Goal: Information Seeking & Learning: Learn about a topic

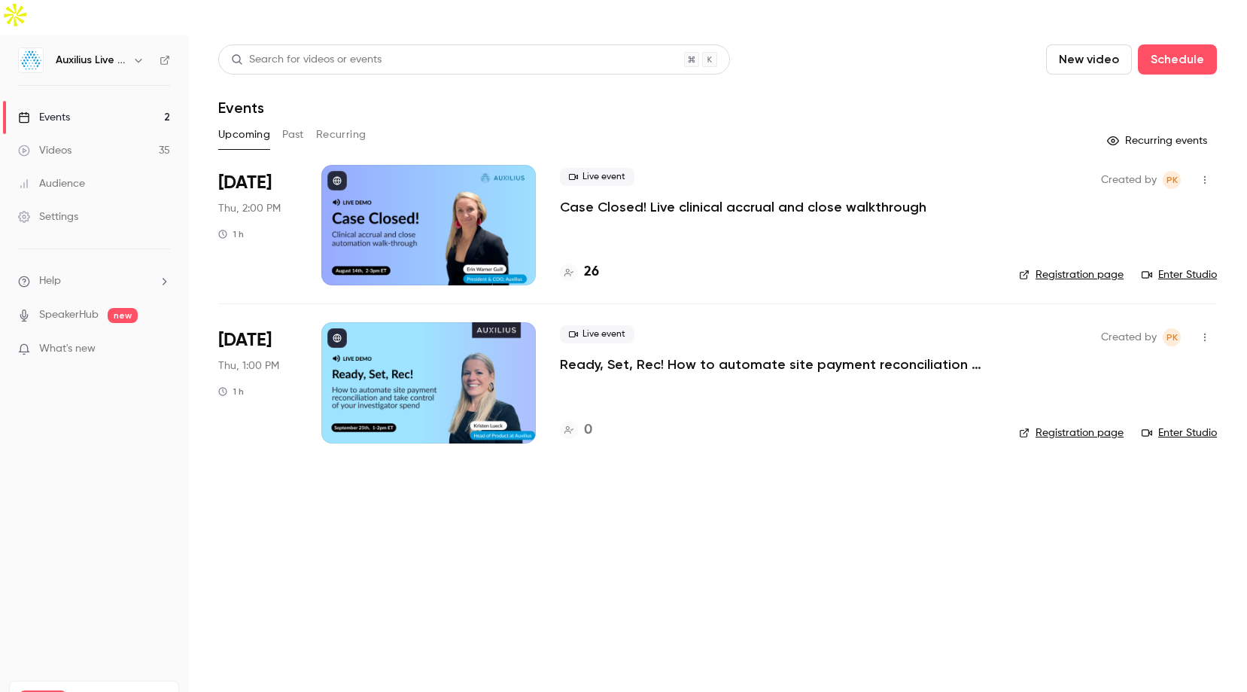
click at [66, 176] on div "Audience" at bounding box center [51, 183] width 67 height 15
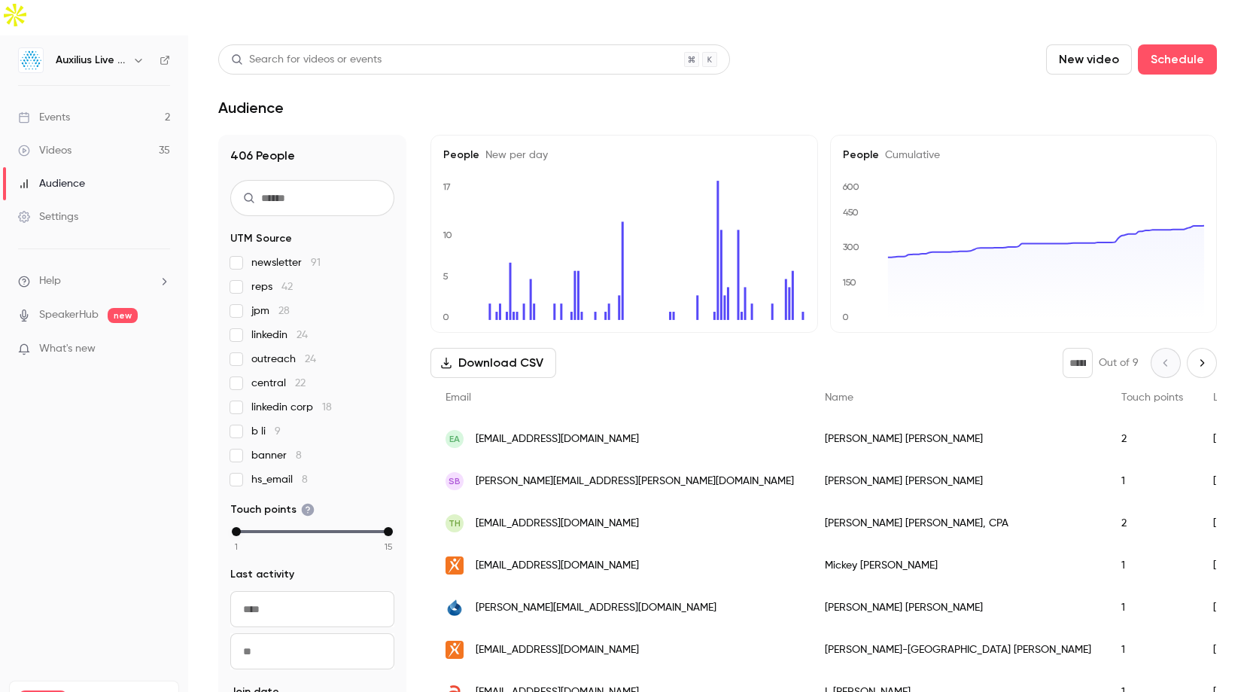
click at [103, 134] on link "Videos 35" at bounding box center [94, 150] width 188 height 33
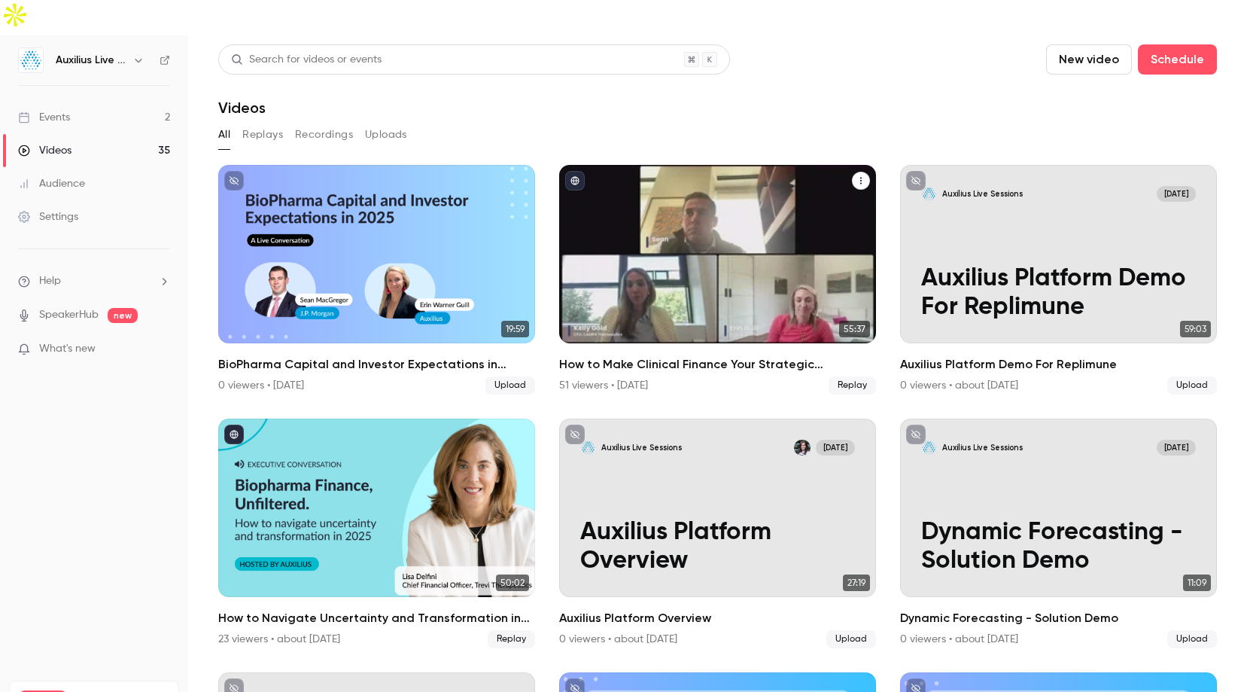
click at [696, 267] on div "How to Make Clinical Finance Your Strategic Advantage" at bounding box center [717, 254] width 317 height 178
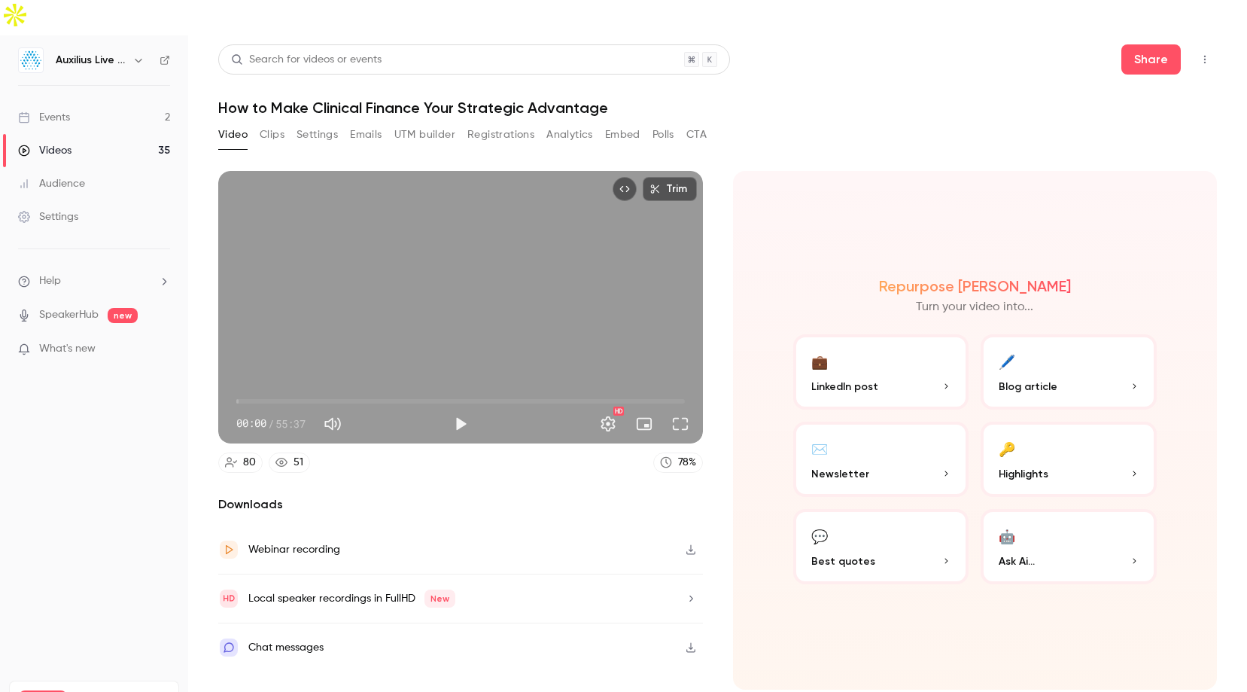
click at [502, 123] on button "Registrations" at bounding box center [500, 135] width 67 height 24
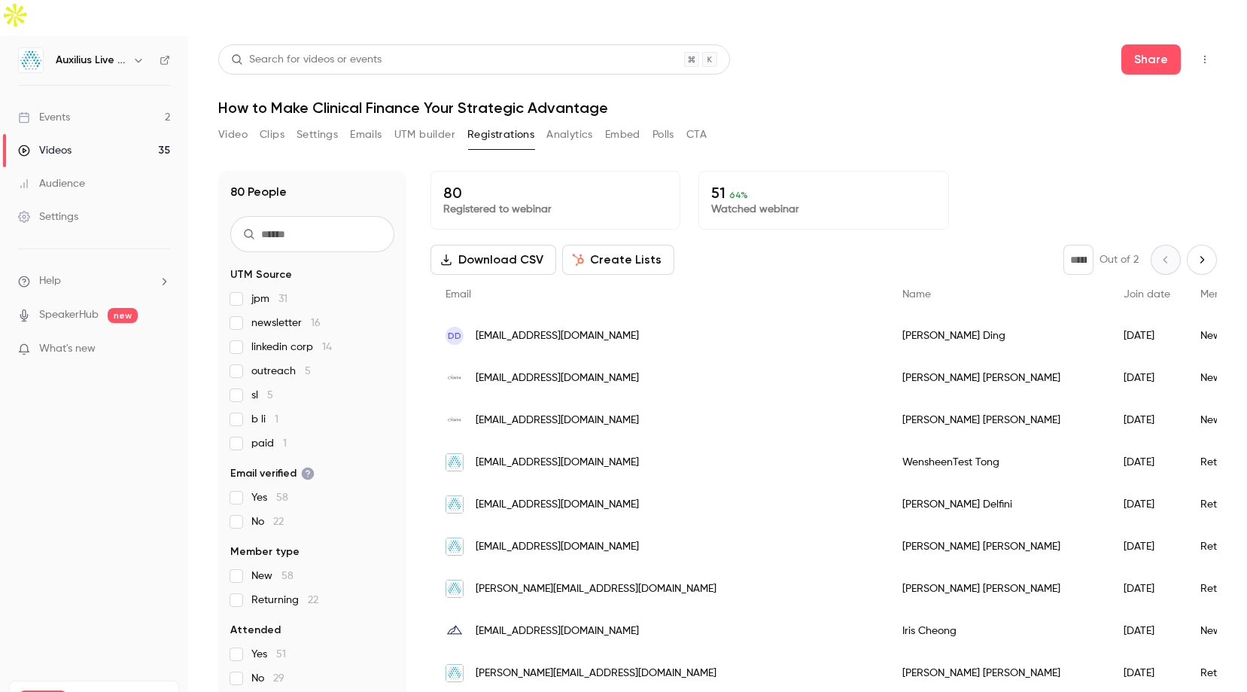
click at [573, 123] on button "Analytics" at bounding box center [570, 135] width 47 height 24
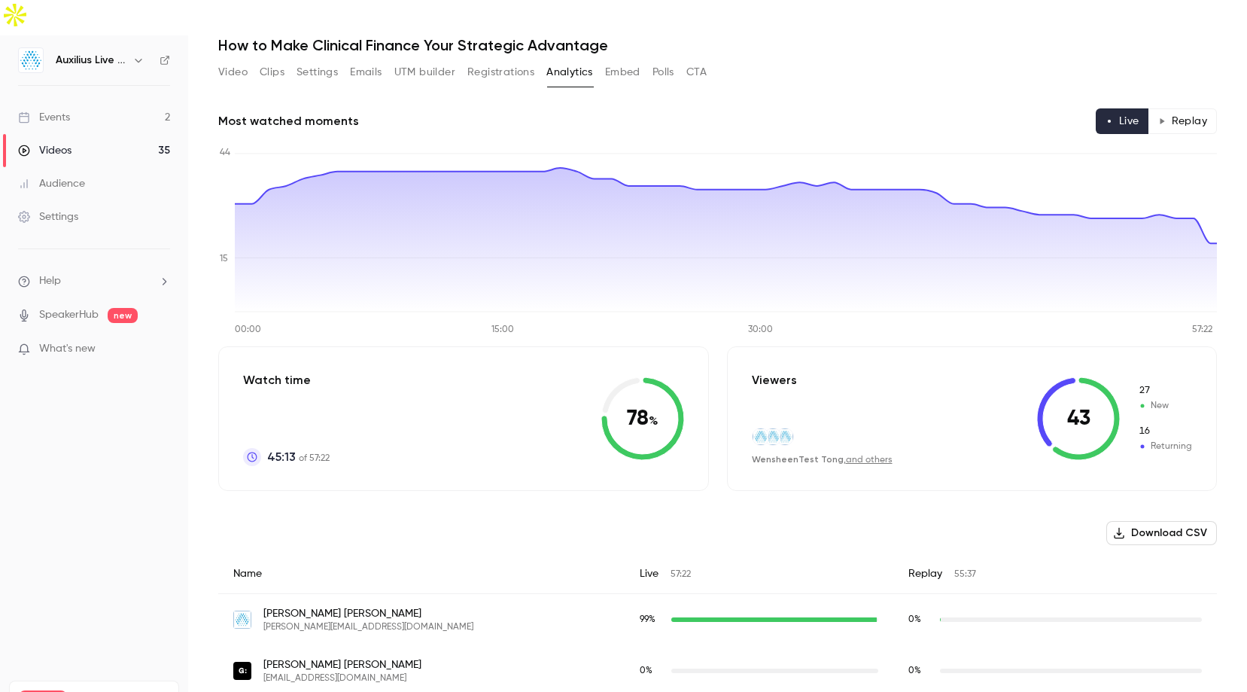
scroll to position [83, 0]
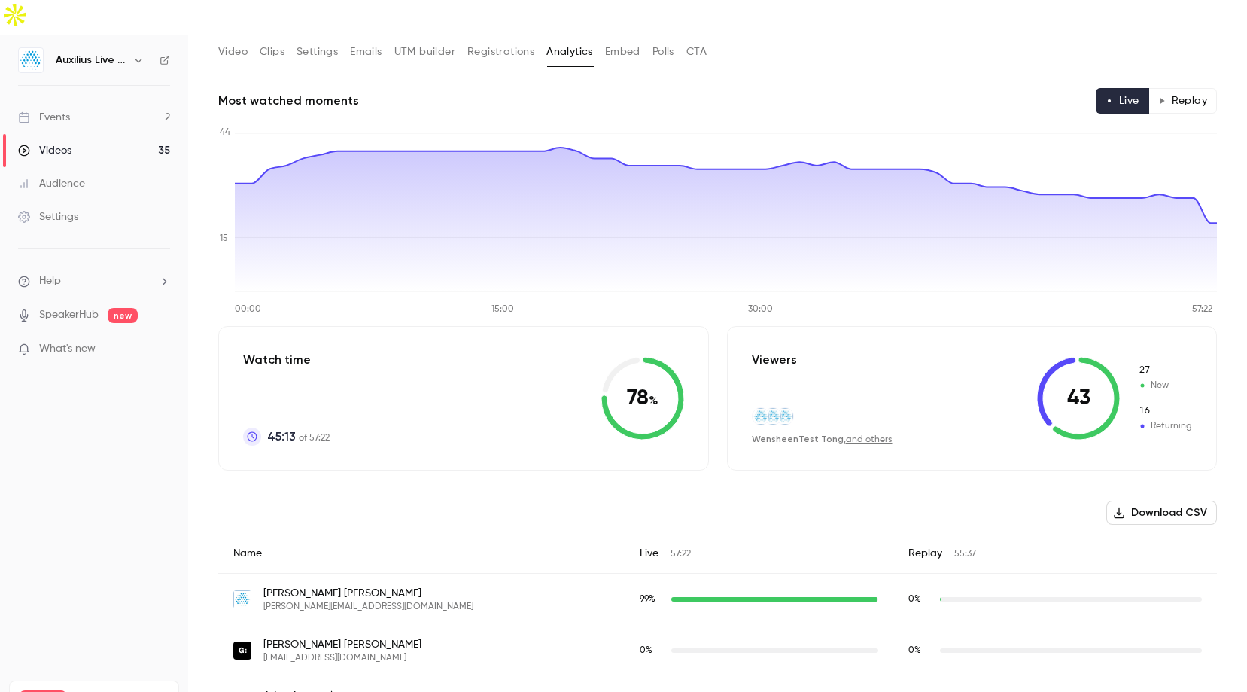
click at [1187, 88] on button "Replay" at bounding box center [1183, 101] width 69 height 26
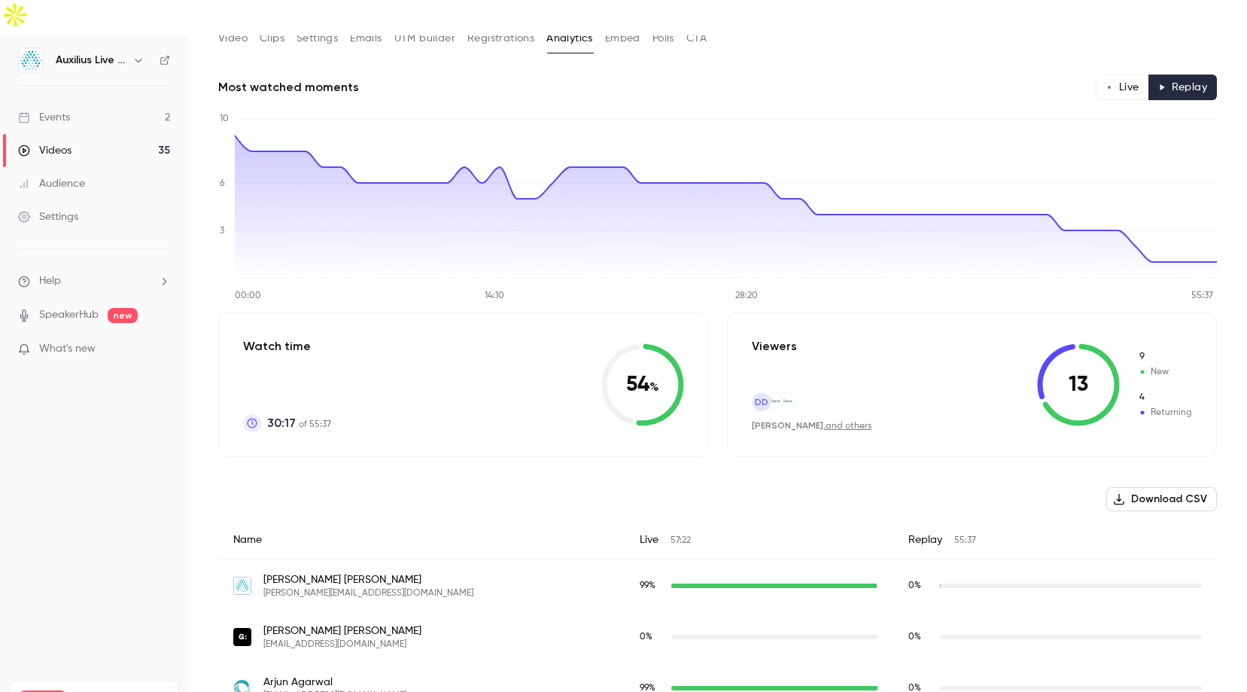
scroll to position [0, 0]
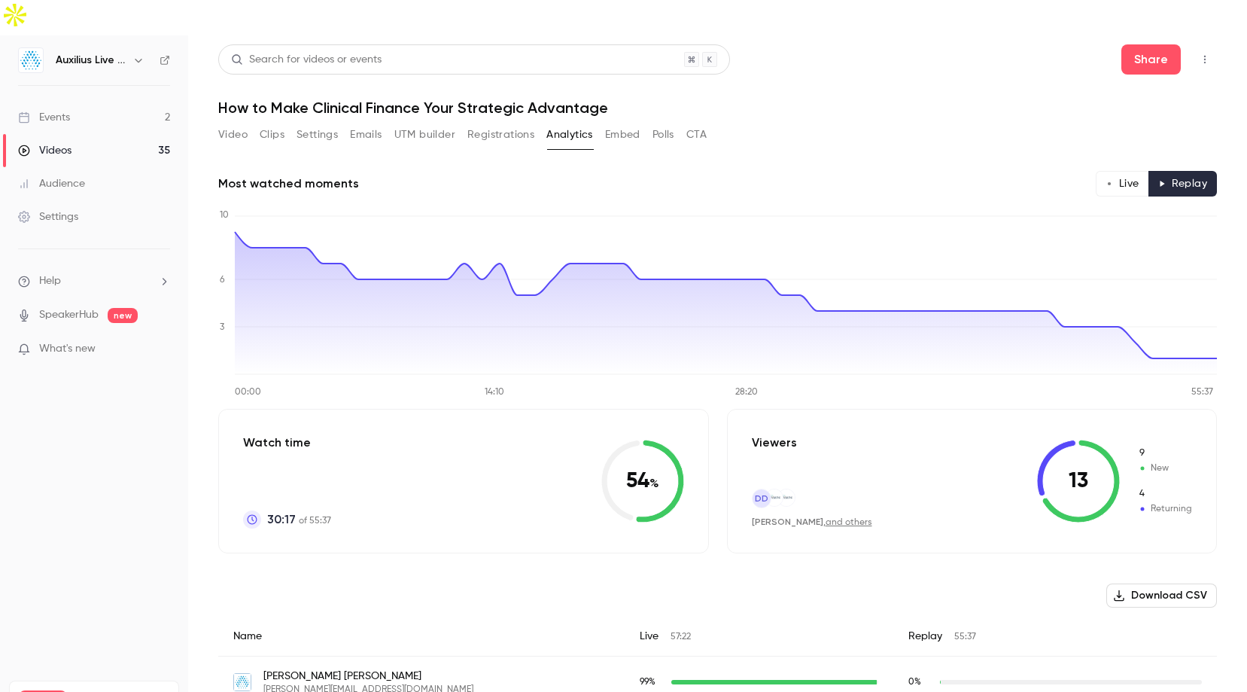
click at [104, 167] on link "Audience" at bounding box center [94, 183] width 188 height 33
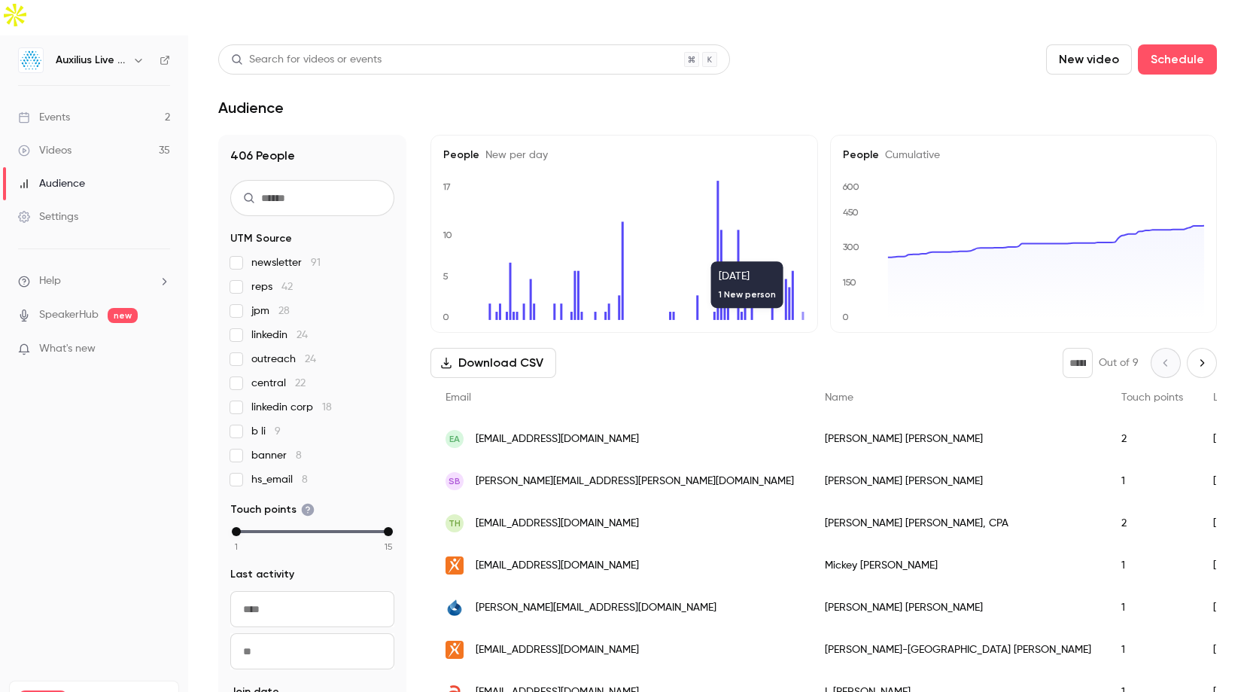
click at [803, 312] on icon at bounding box center [803, 316] width 2 height 8
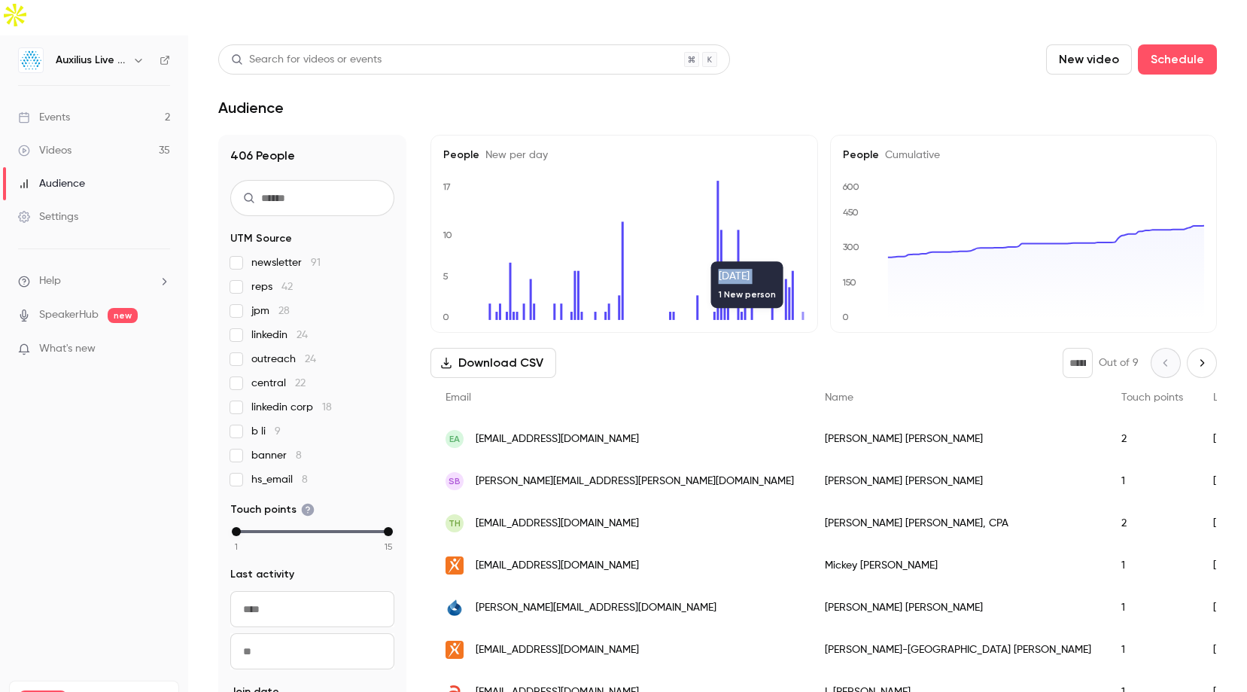
click at [803, 312] on icon at bounding box center [803, 316] width 2 height 8
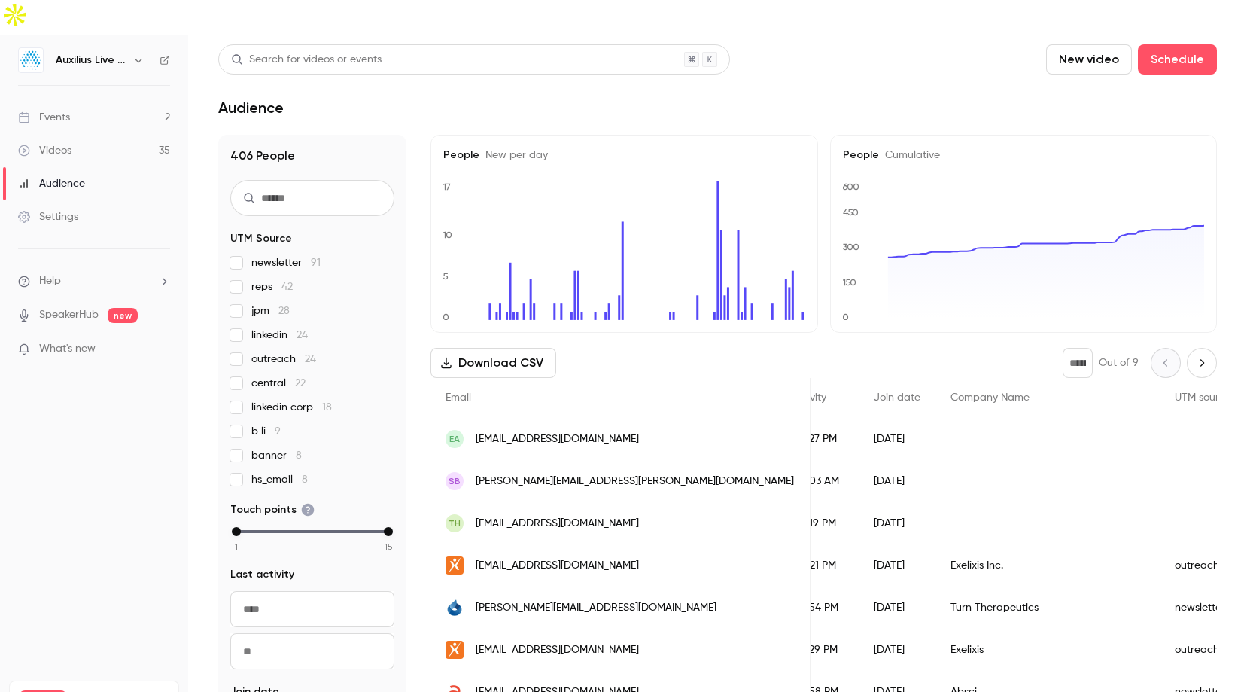
scroll to position [0, 607]
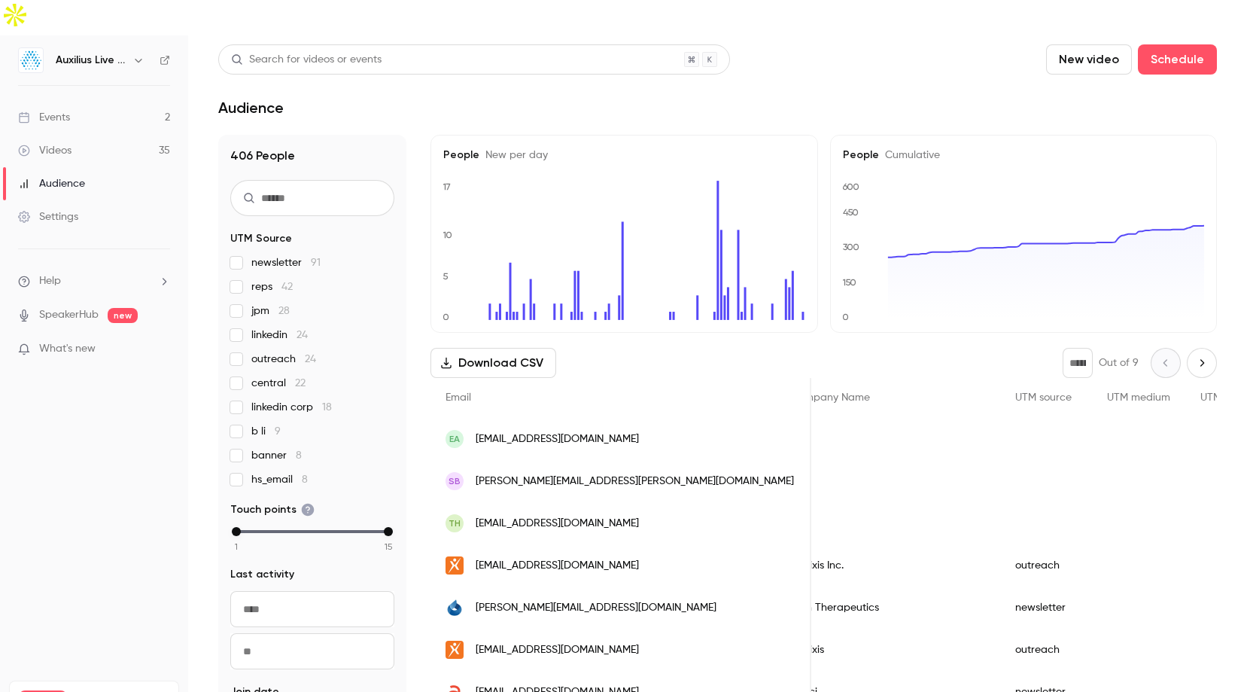
click at [577, 431] on span "[EMAIL_ADDRESS][DOMAIN_NAME]" at bounding box center [557, 439] width 163 height 16
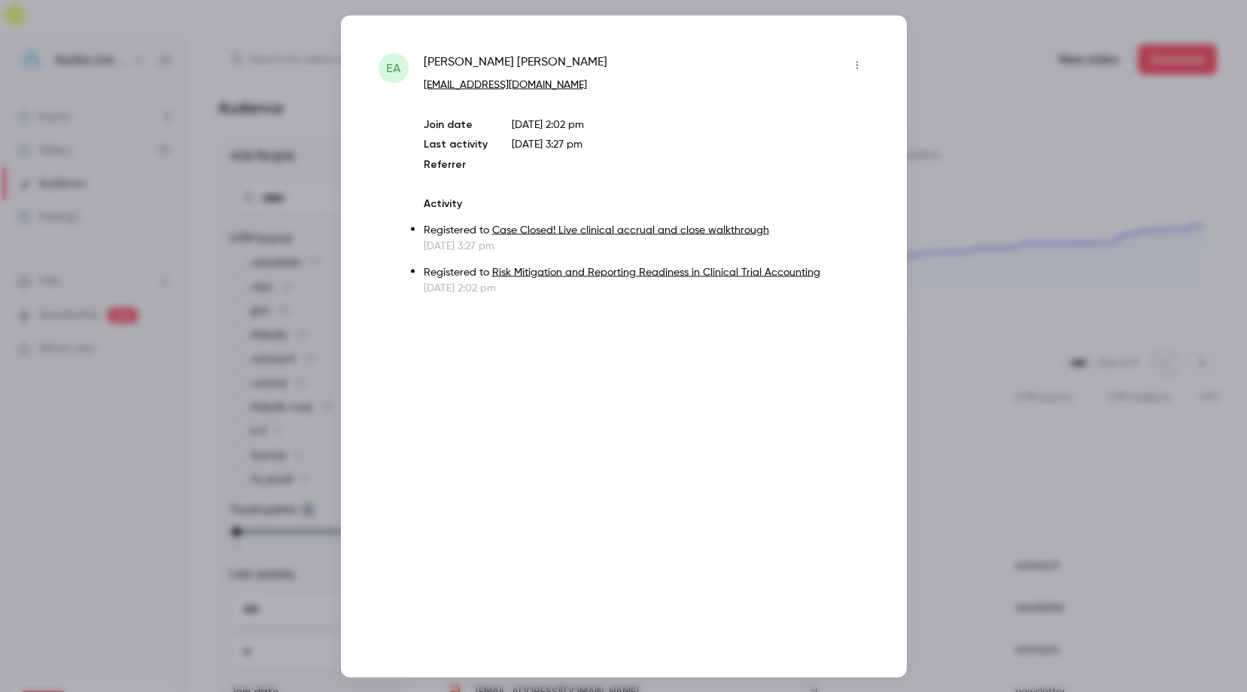
click at [977, 111] on div at bounding box center [623, 346] width 1247 height 692
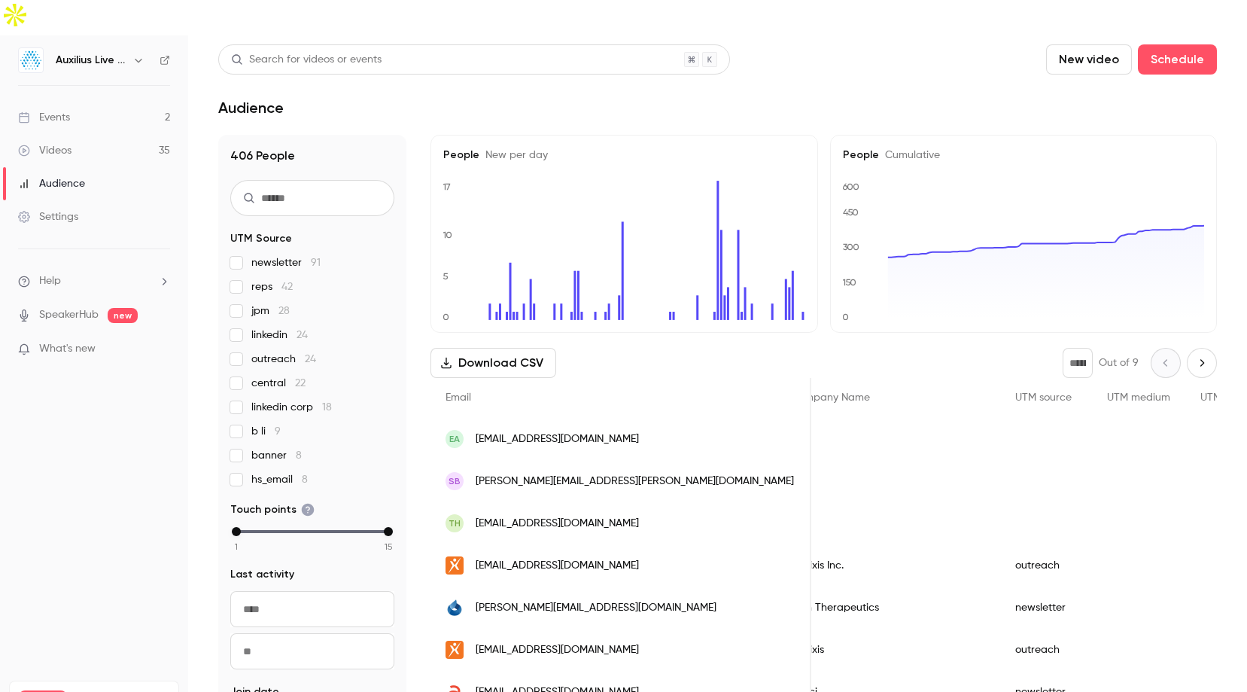
click at [537, 473] on span "[PERSON_NAME][EMAIL_ADDRESS][PERSON_NAME][DOMAIN_NAME]" at bounding box center [635, 481] width 318 height 16
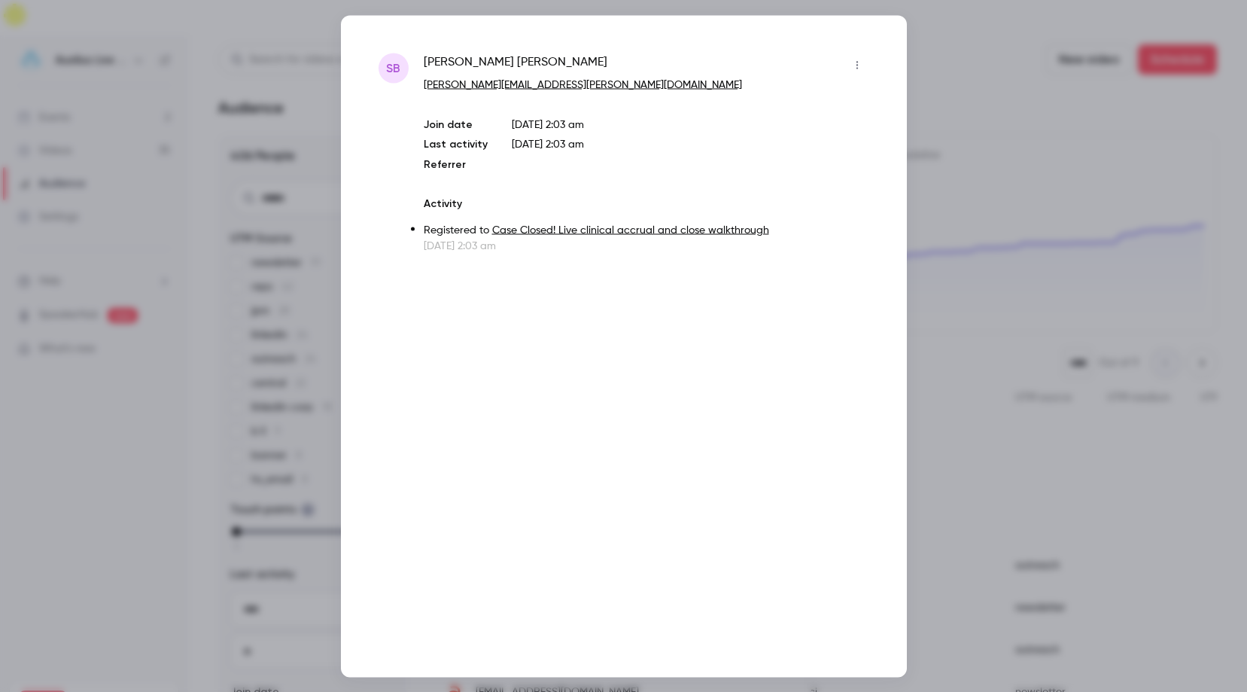
click at [973, 99] on div at bounding box center [623, 346] width 1247 height 692
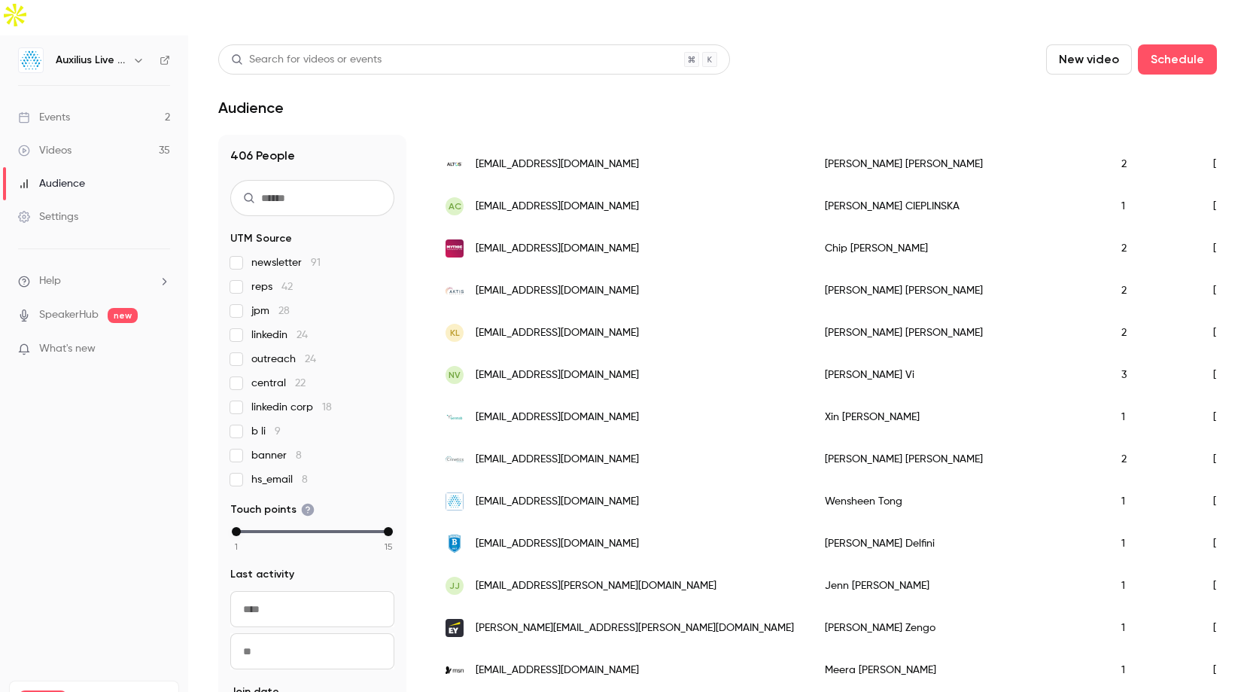
scroll to position [0, 0]
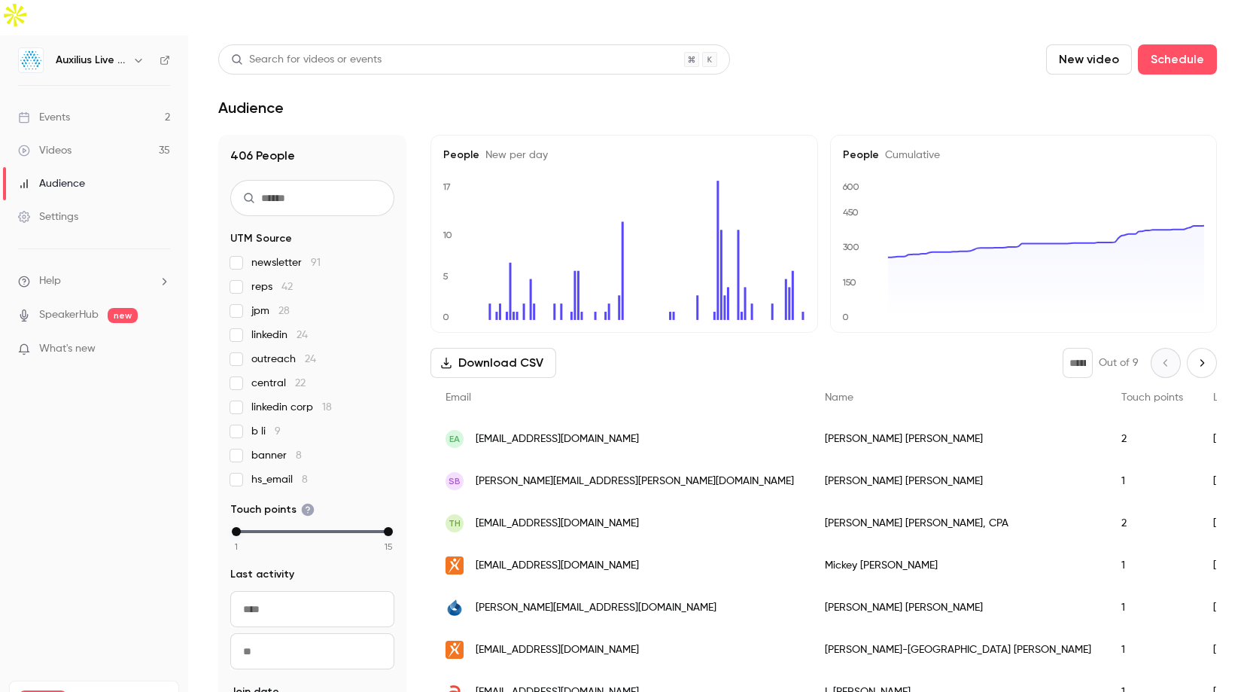
click at [1208, 357] on icon "Next page" at bounding box center [1202, 363] width 17 height 12
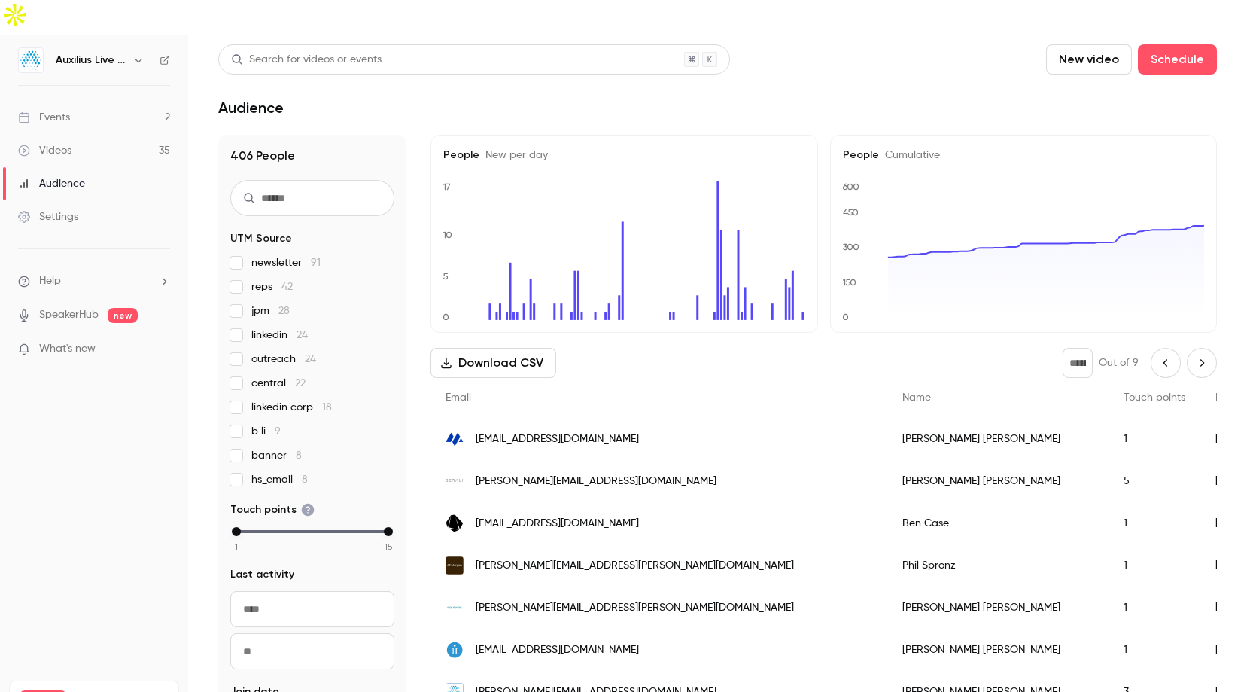
click at [1207, 357] on icon "Next page" at bounding box center [1202, 363] width 17 height 12
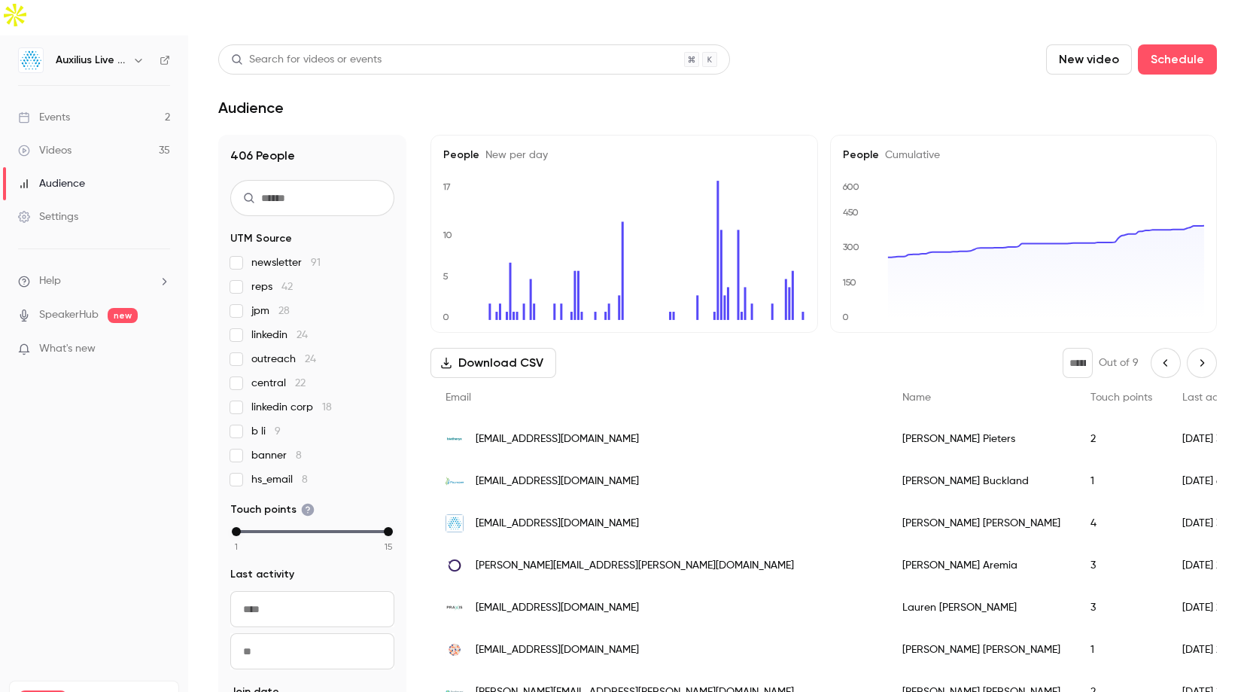
click at [1149, 348] on div "* Out of 9" at bounding box center [1140, 363] width 154 height 30
click at [1171, 357] on icon "Previous page" at bounding box center [1166, 363] width 17 height 12
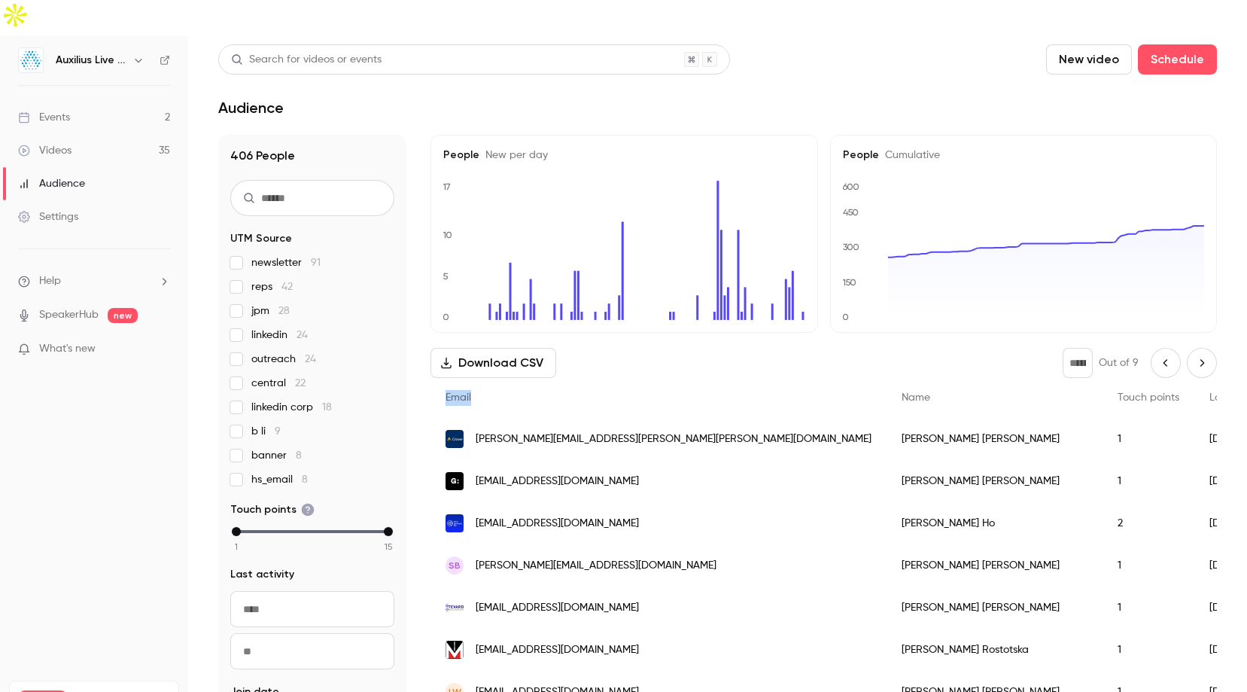
click at [1172, 357] on icon "Previous page" at bounding box center [1166, 363] width 17 height 12
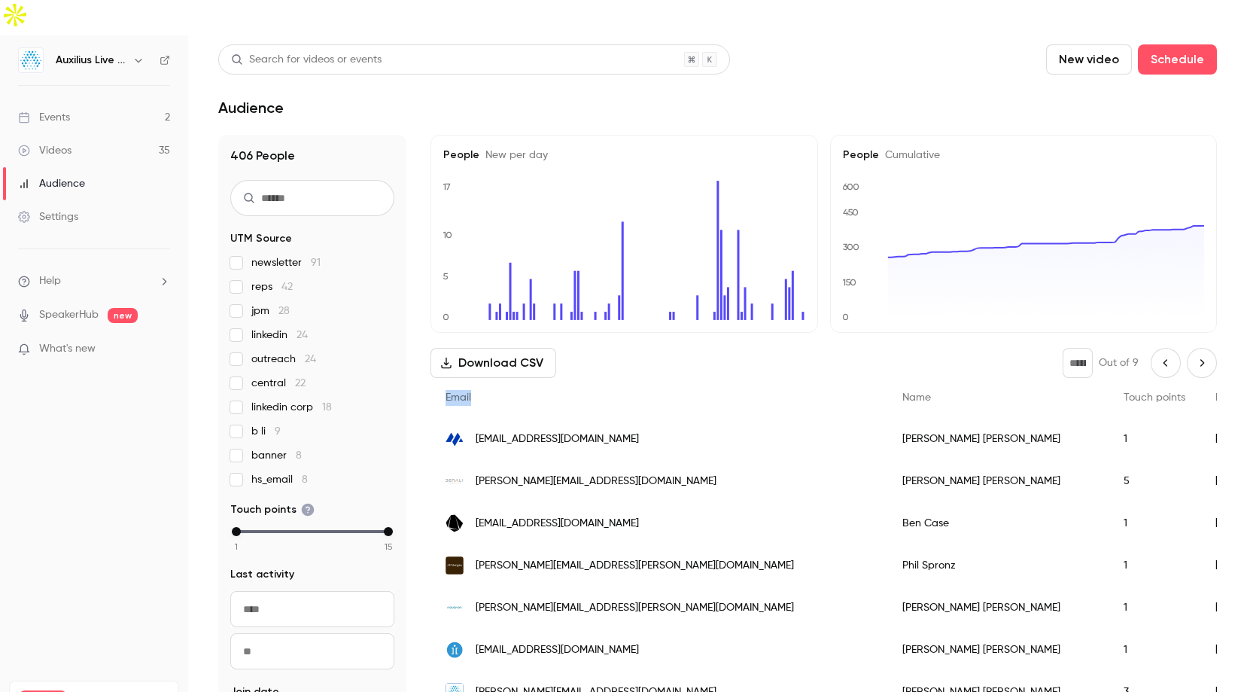
click at [1172, 357] on icon "Previous page" at bounding box center [1166, 363] width 17 height 12
type input "*"
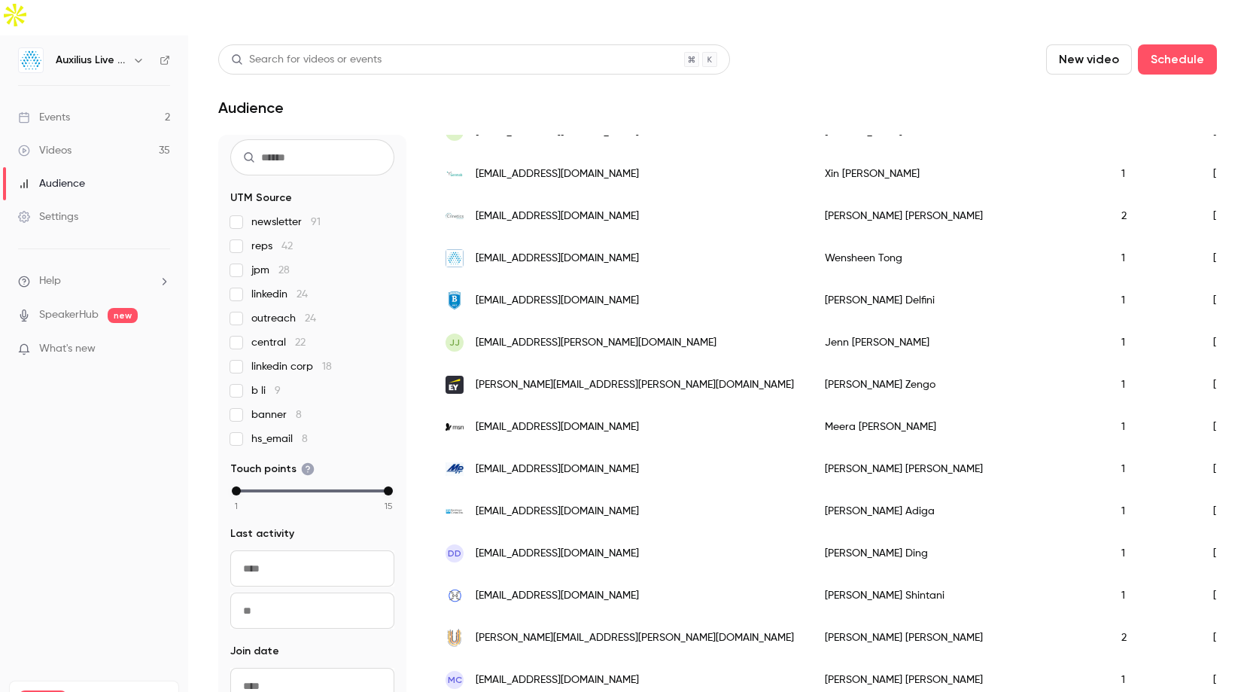
scroll to position [65, 0]
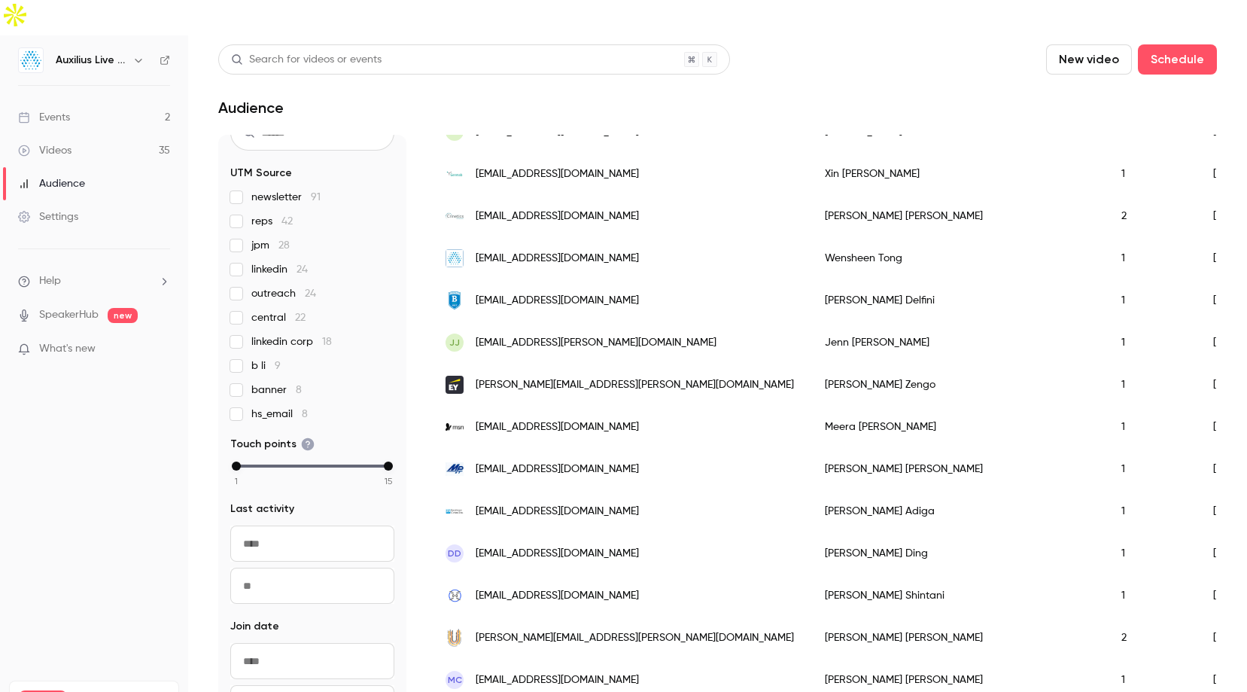
click at [300, 525] on input "From" at bounding box center [312, 543] width 164 height 36
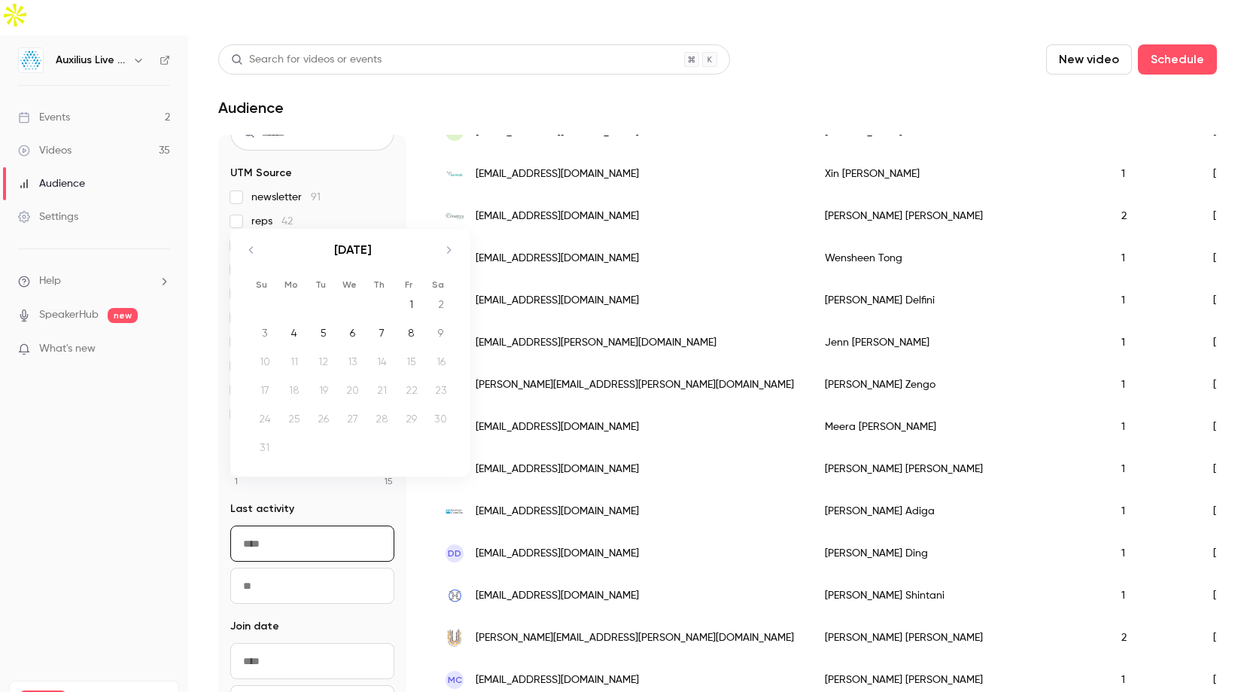
click at [330, 330] on div "5" at bounding box center [323, 332] width 23 height 23
type input "**********"
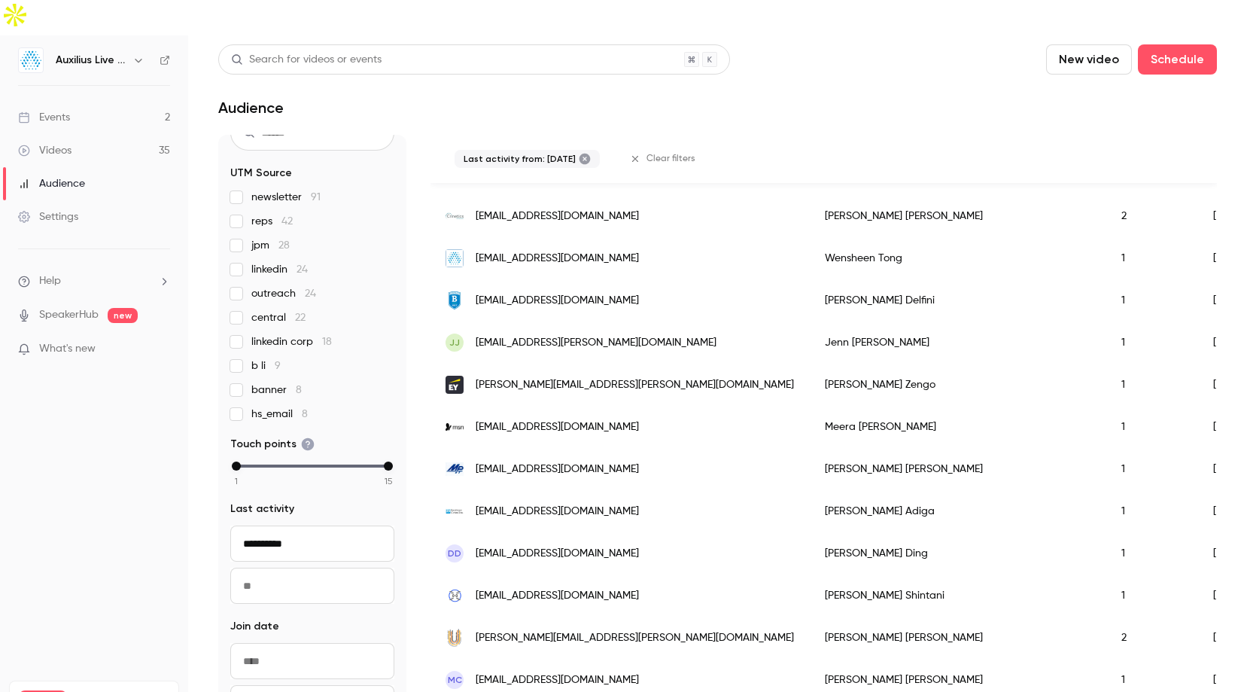
scroll to position [507, 0]
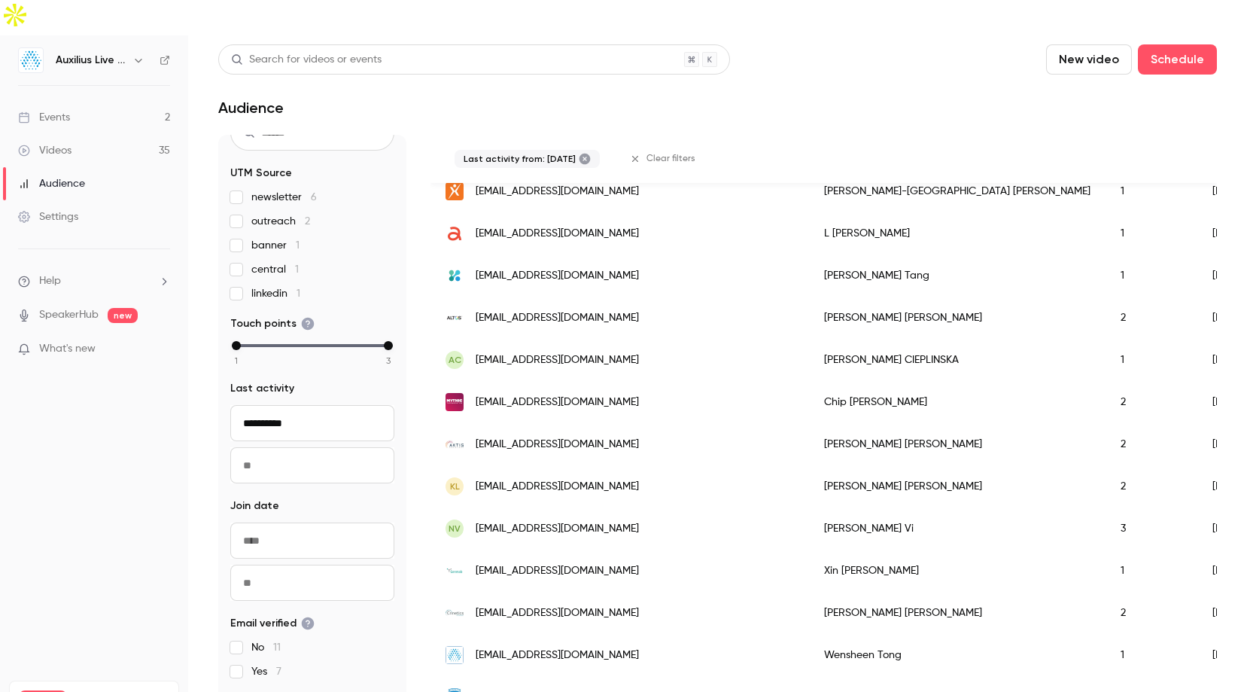
click at [334, 447] on input "To" at bounding box center [312, 465] width 164 height 36
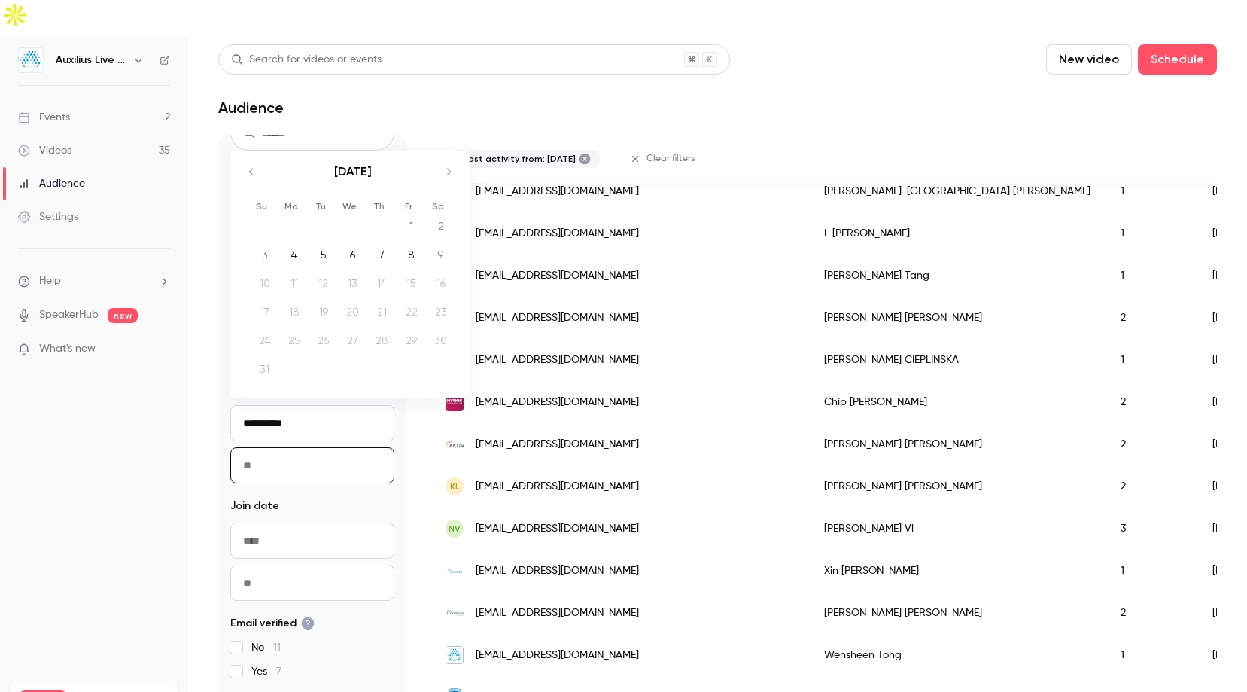
click at [406, 260] on div "8" at bounding box center [411, 254] width 23 height 23
type input "**********"
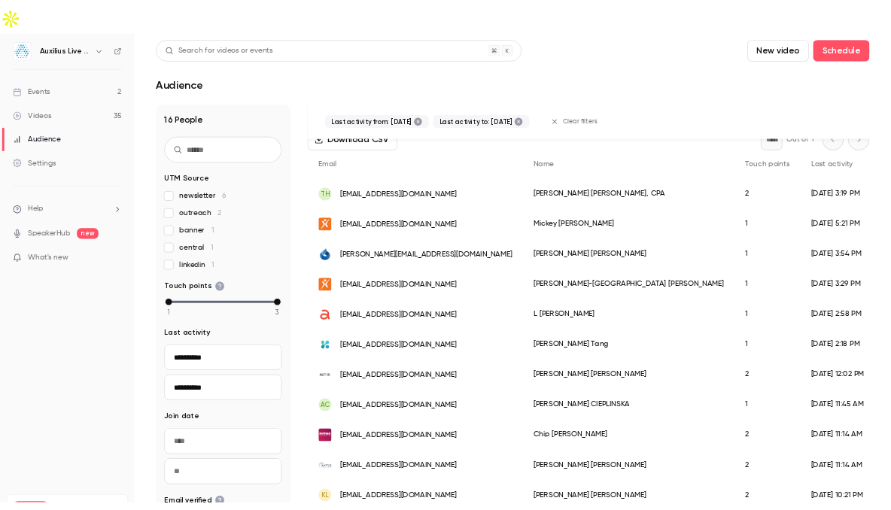
scroll to position [0, 0]
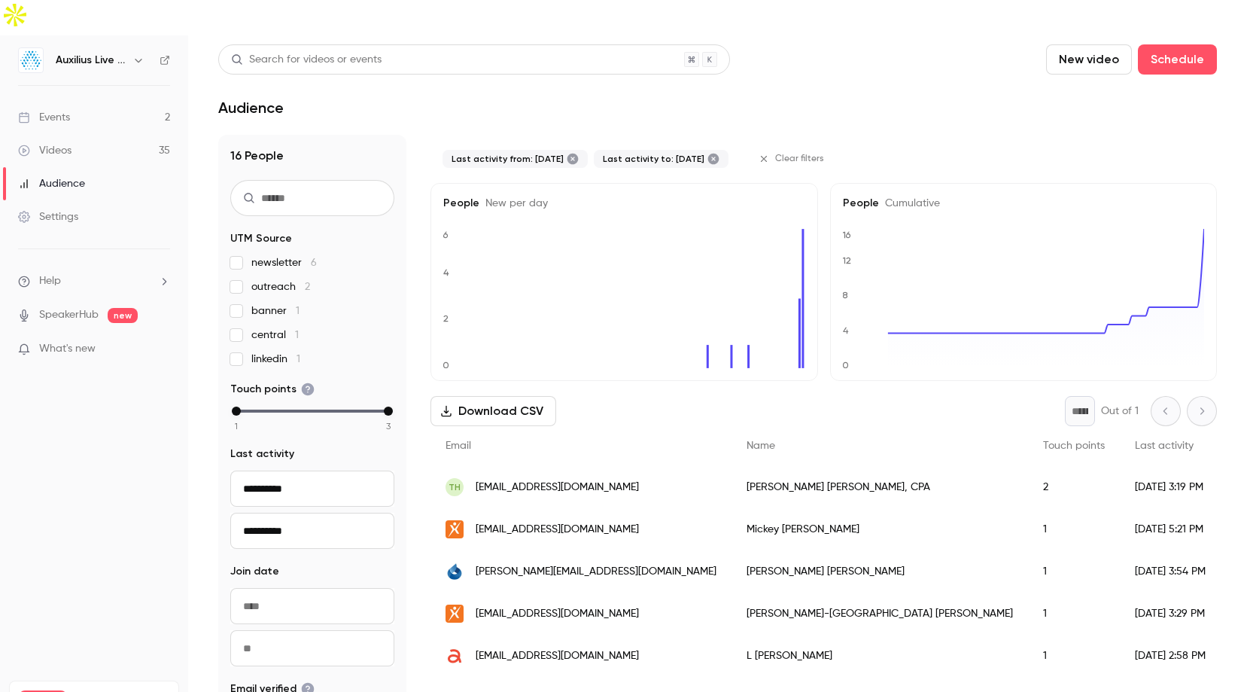
click at [732, 466] on div "Taylor Horton, CPA" at bounding box center [880, 487] width 297 height 42
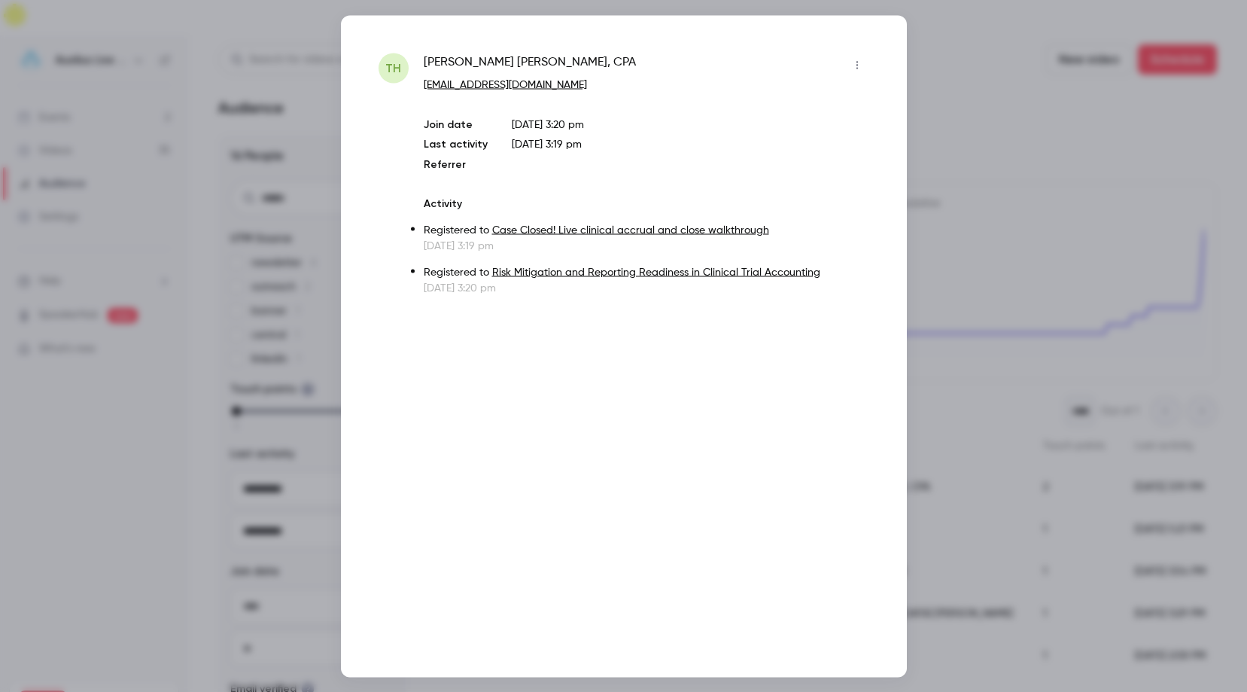
click at [931, 93] on div at bounding box center [623, 346] width 1247 height 692
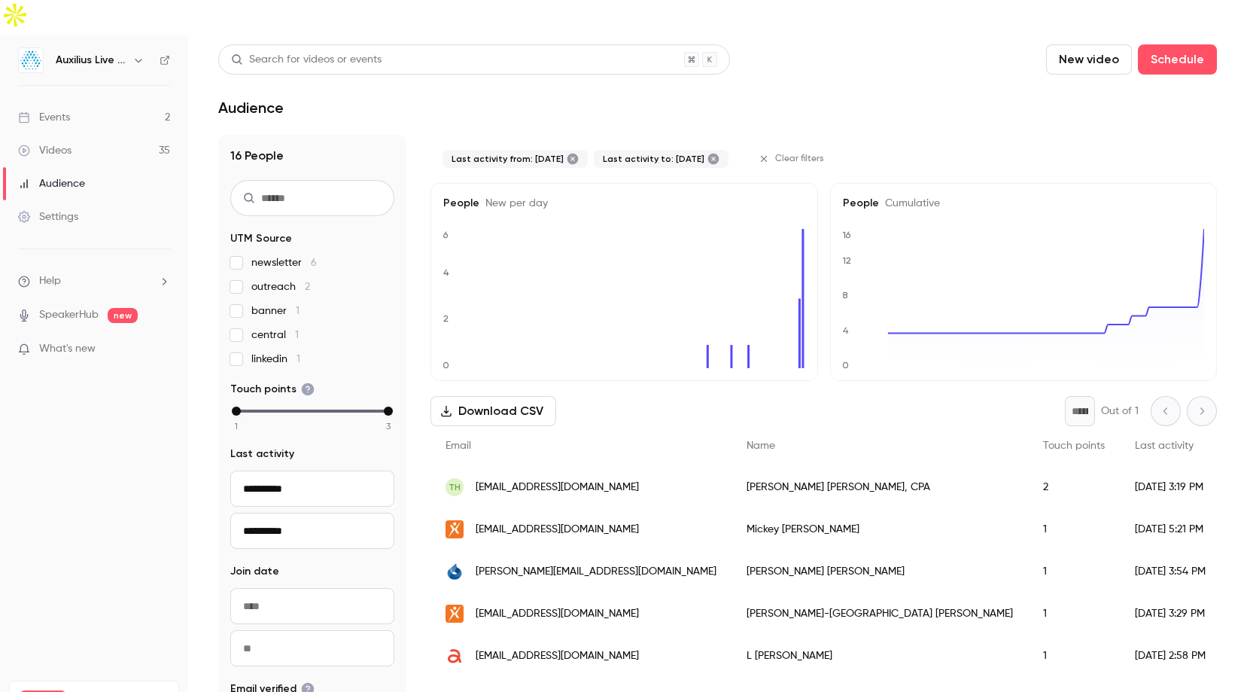
click at [530, 508] on div "[EMAIL_ADDRESS][DOMAIN_NAME]" at bounding box center [581, 529] width 301 height 42
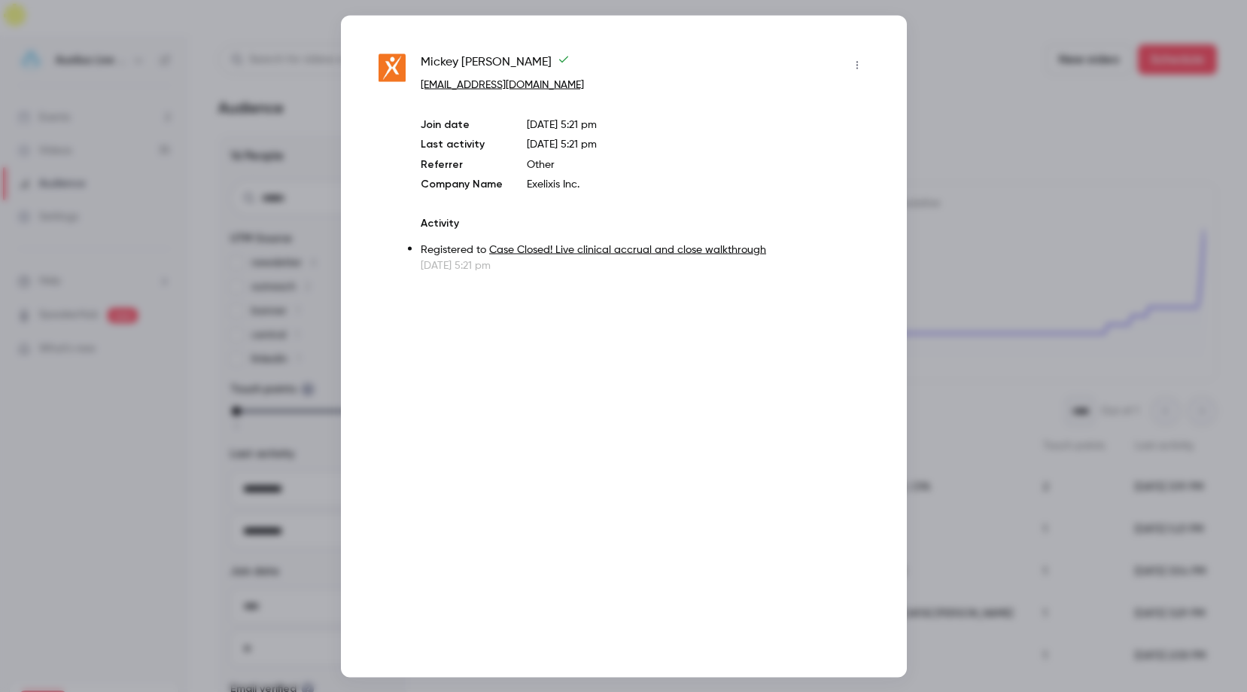
click at [954, 119] on div at bounding box center [623, 346] width 1247 height 692
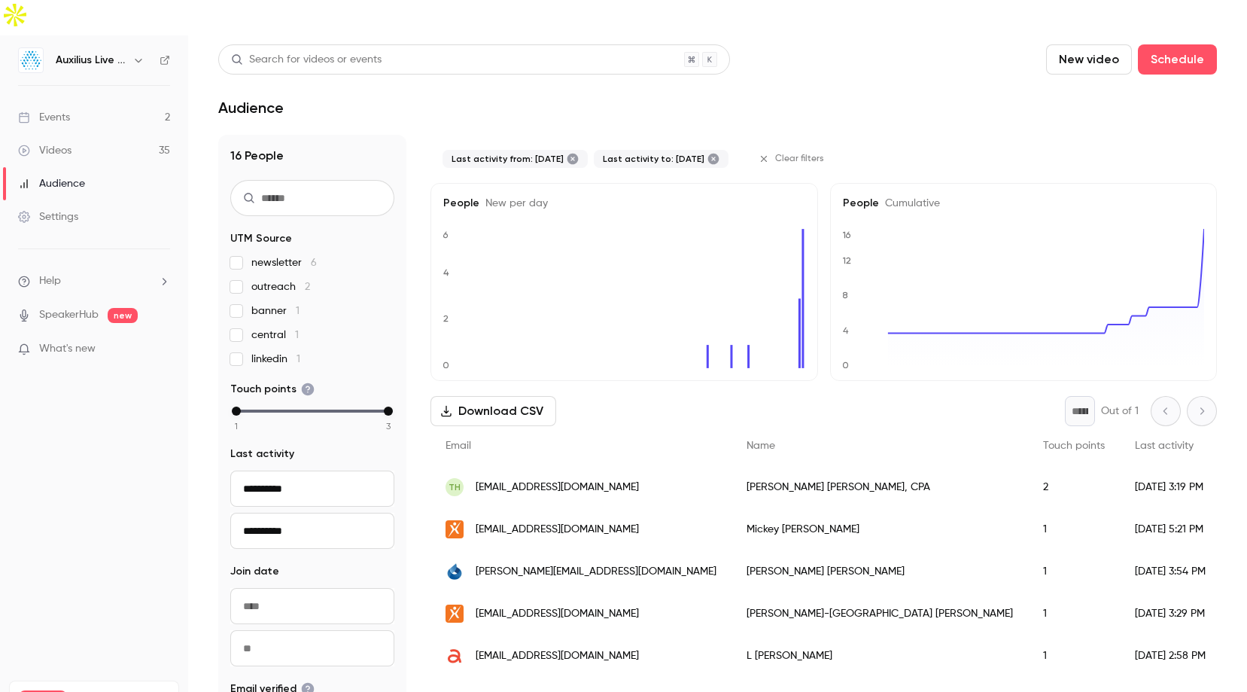
click at [598, 564] on span "[PERSON_NAME][EMAIL_ADDRESS][DOMAIN_NAME]" at bounding box center [596, 572] width 241 height 16
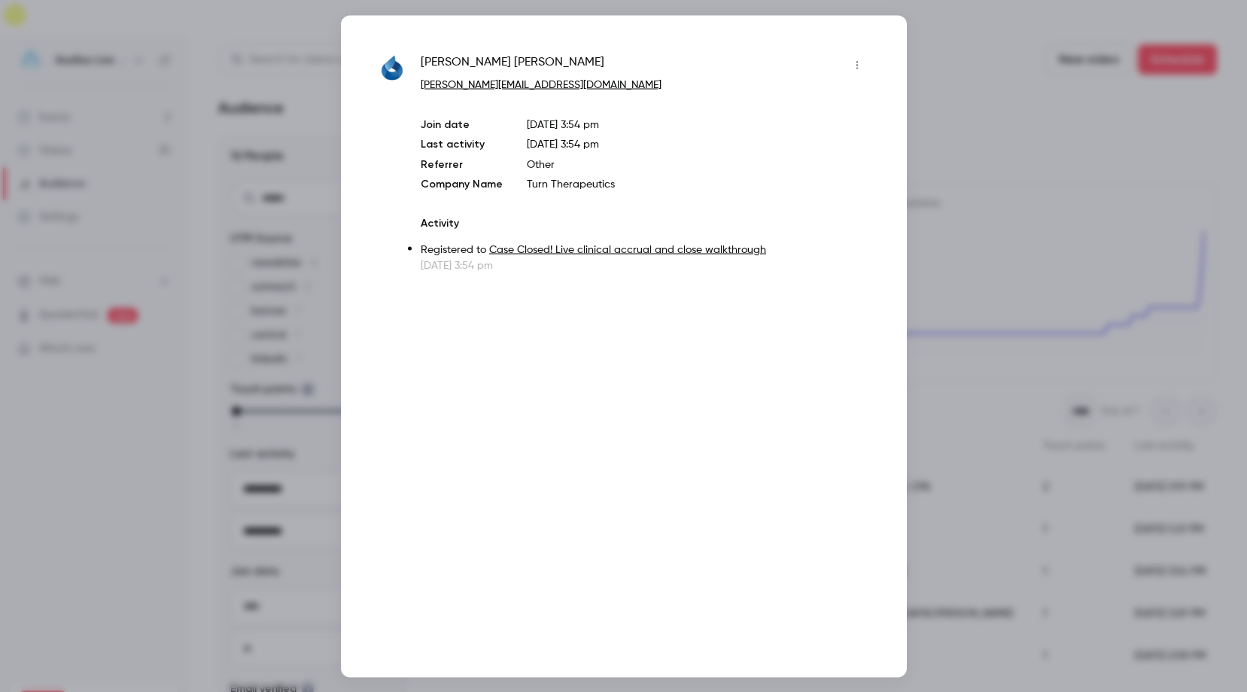
click at [916, 123] on div at bounding box center [623, 346] width 1247 height 692
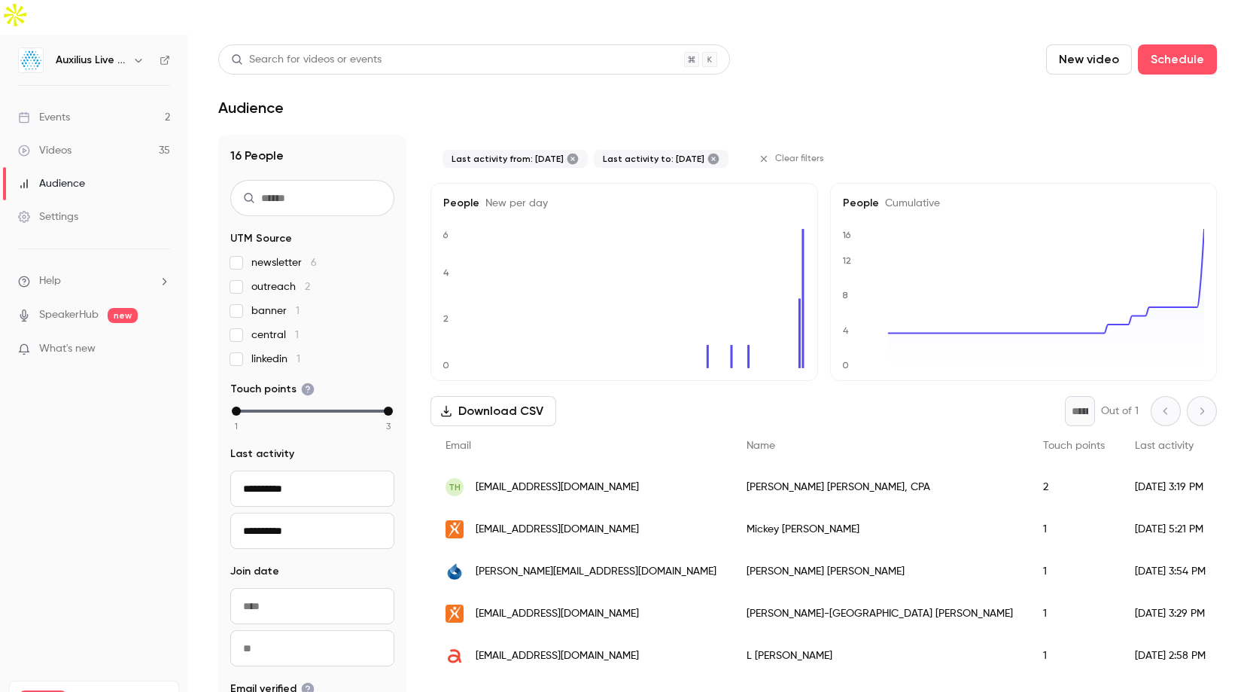
click at [550, 592] on div "[EMAIL_ADDRESS][DOMAIN_NAME]" at bounding box center [581, 613] width 301 height 42
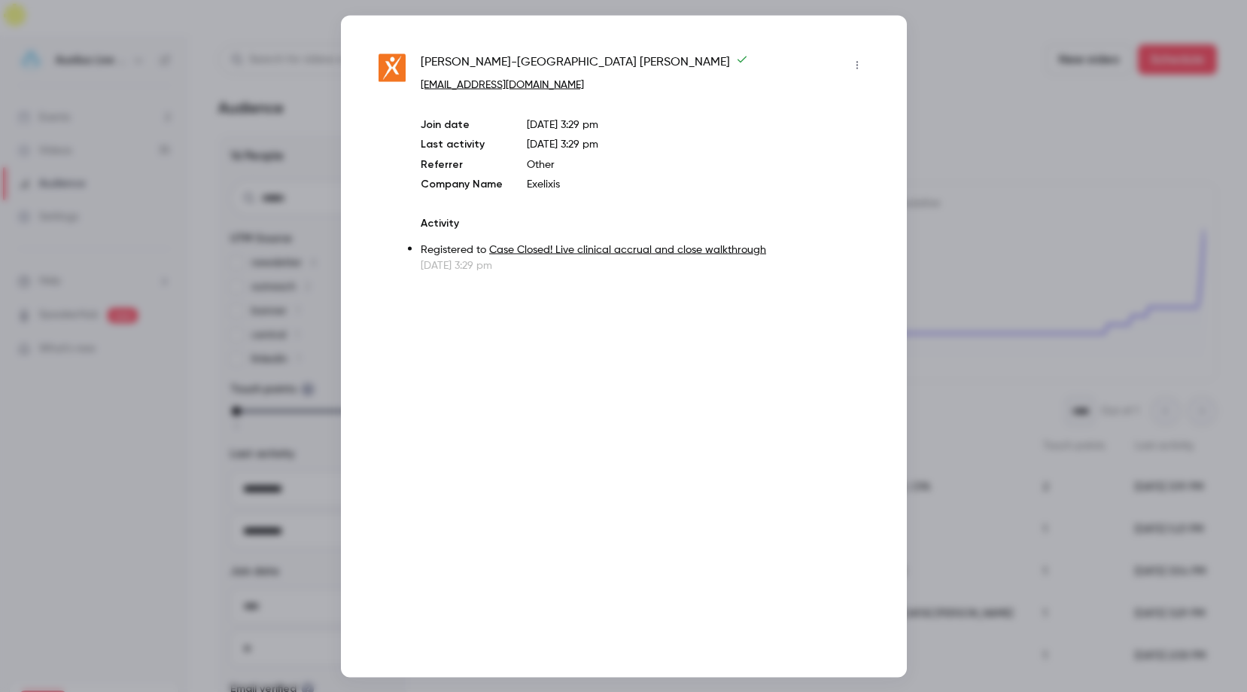
click at [939, 75] on div at bounding box center [623, 346] width 1247 height 692
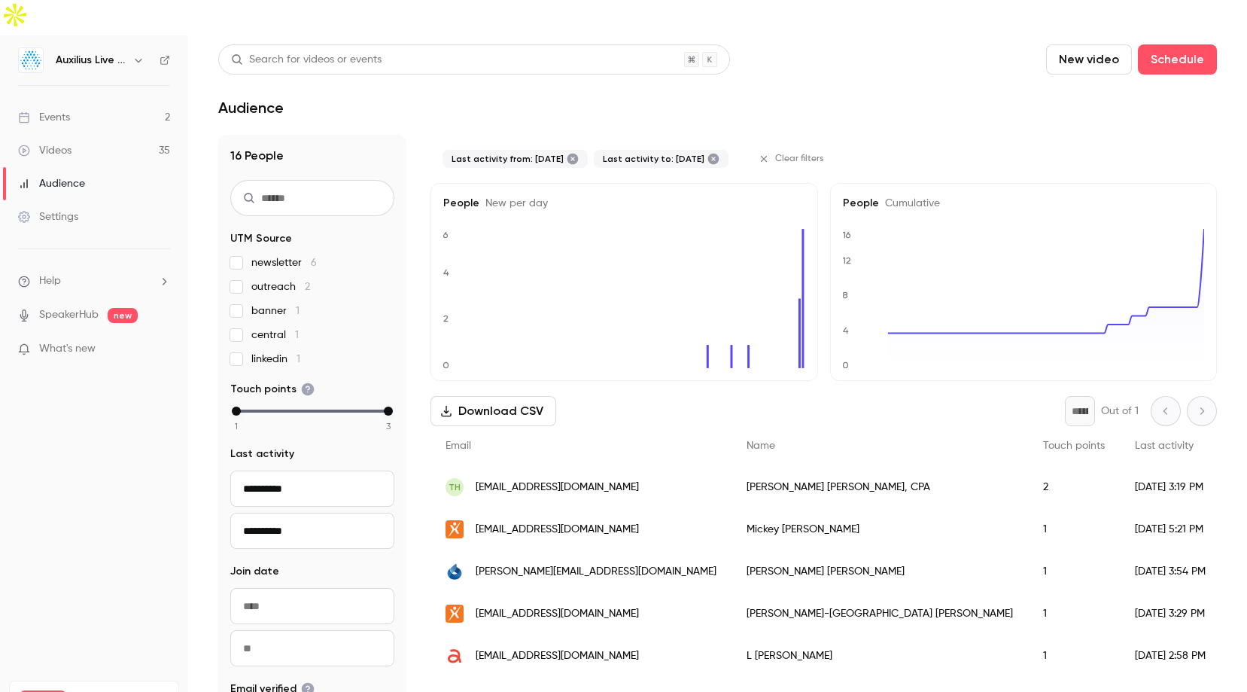
click at [552, 635] on div "[EMAIL_ADDRESS][DOMAIN_NAME]" at bounding box center [581, 656] width 301 height 42
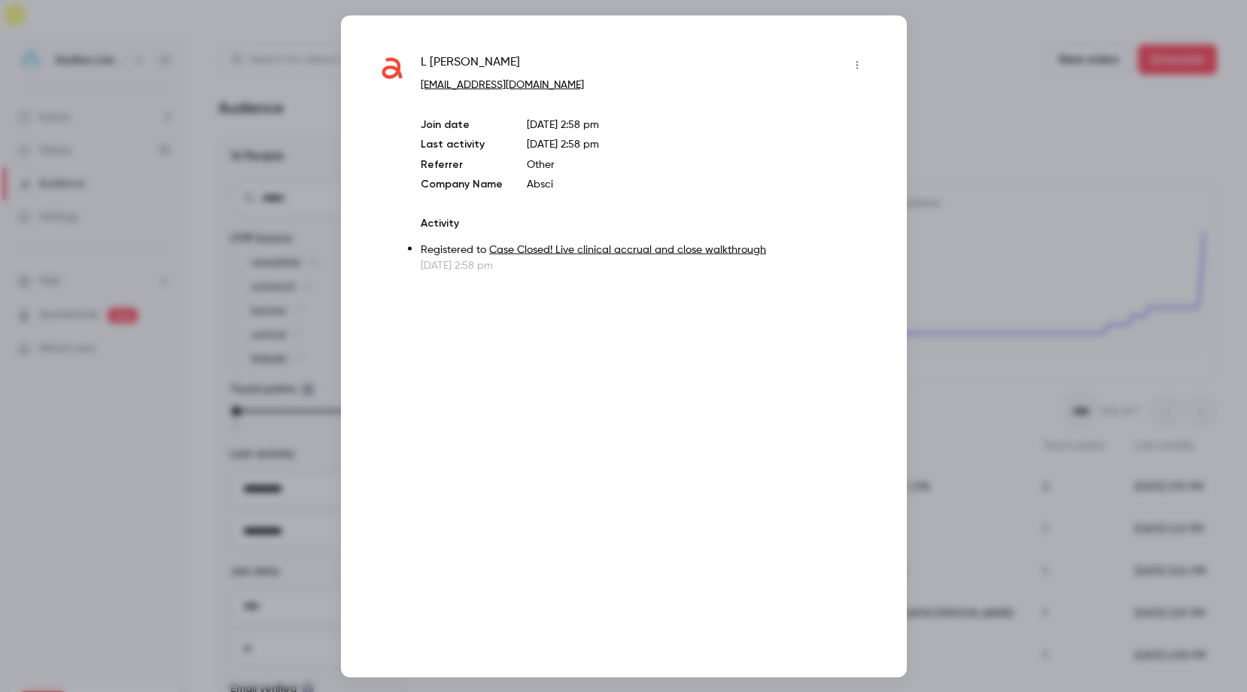
click at [954, 133] on div at bounding box center [623, 346] width 1247 height 692
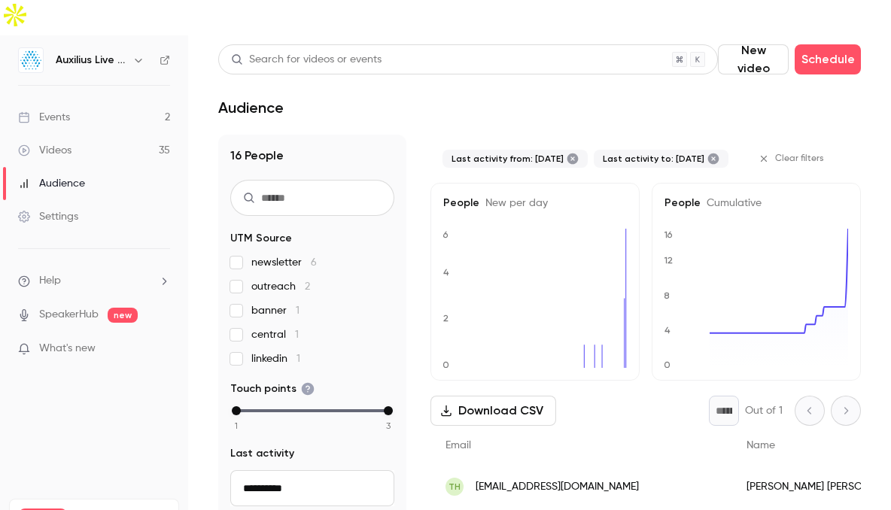
click at [579, 154] on icon at bounding box center [573, 159] width 11 height 11
click at [577, 150] on div "Last activity to: 2025/08/08" at bounding box center [510, 159] width 135 height 18
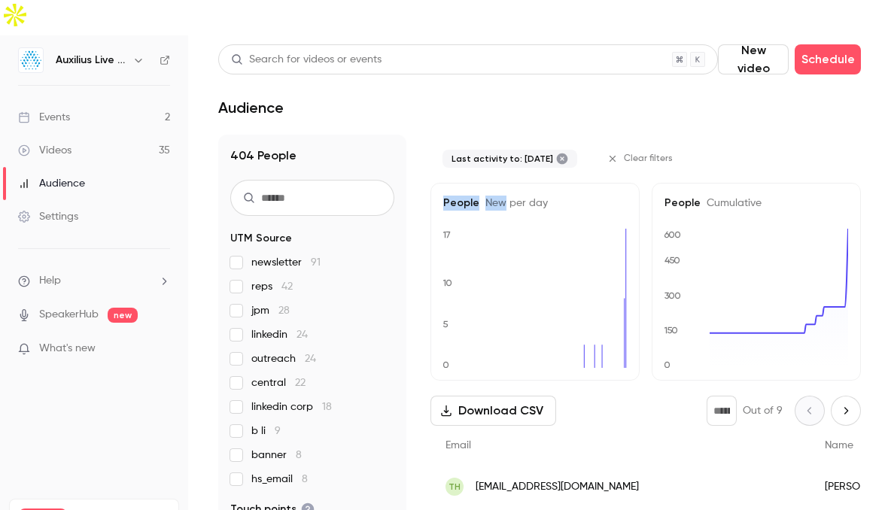
click at [568, 154] on icon at bounding box center [562, 159] width 11 height 11
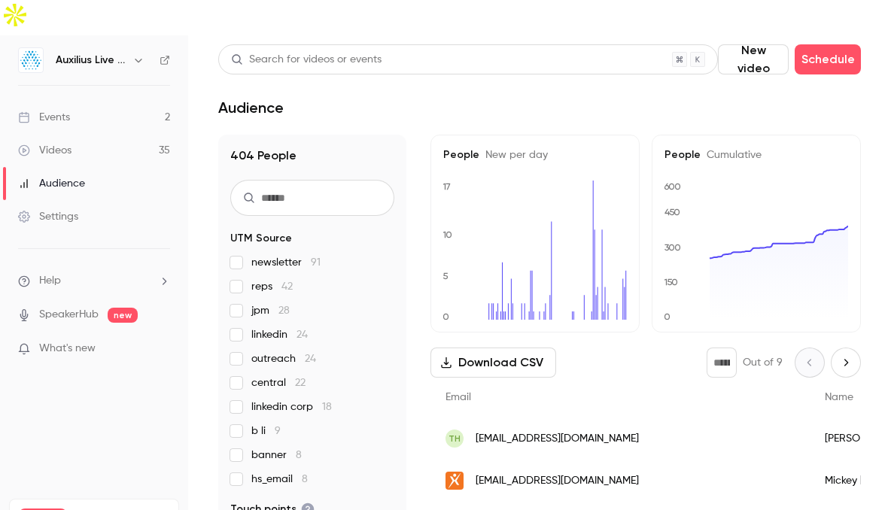
click at [540, 99] on div "Audience" at bounding box center [539, 108] width 643 height 18
